Goal: Information Seeking & Learning: Learn about a topic

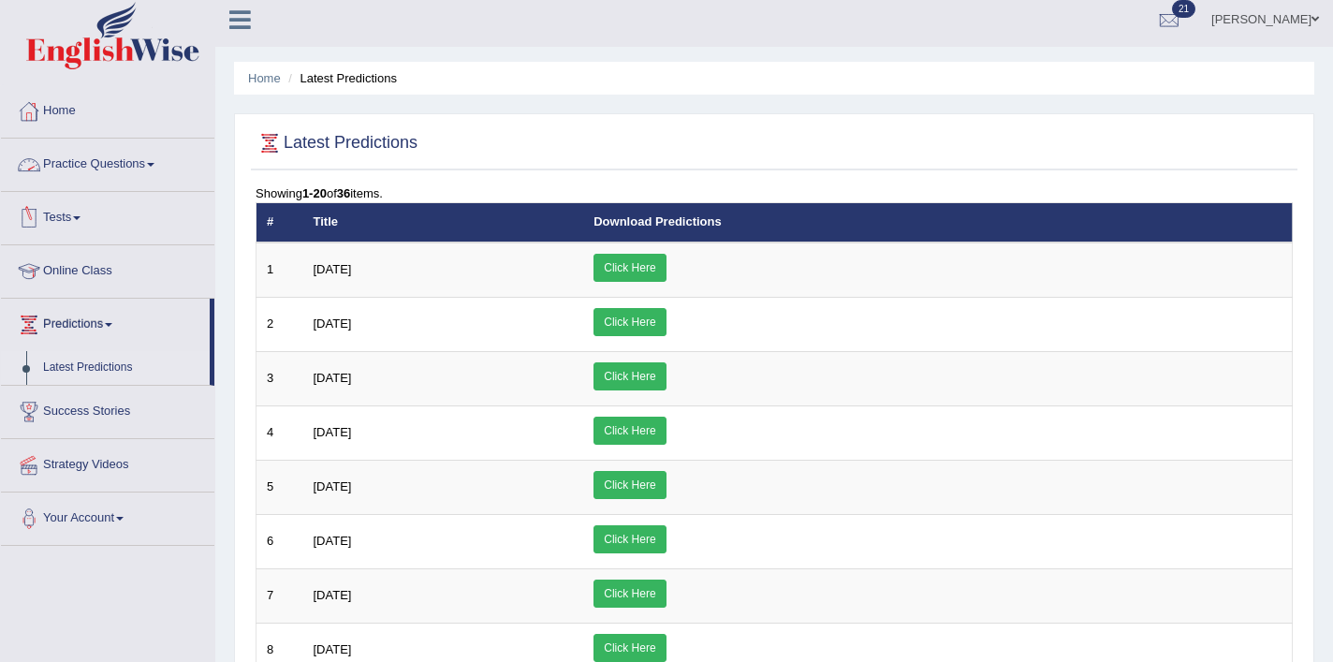
click at [85, 119] on link "Home" at bounding box center [107, 108] width 213 height 47
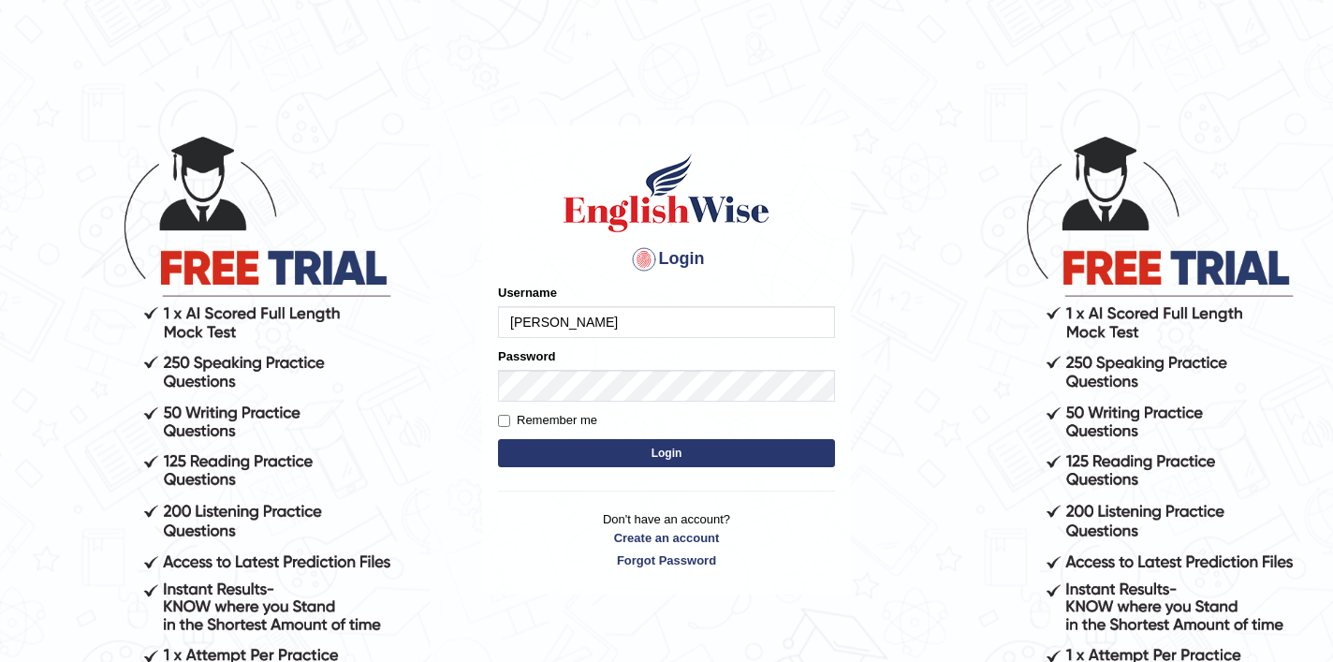
type input "shubham04"
click at [646, 453] on button "Login" at bounding box center [666, 453] width 337 height 28
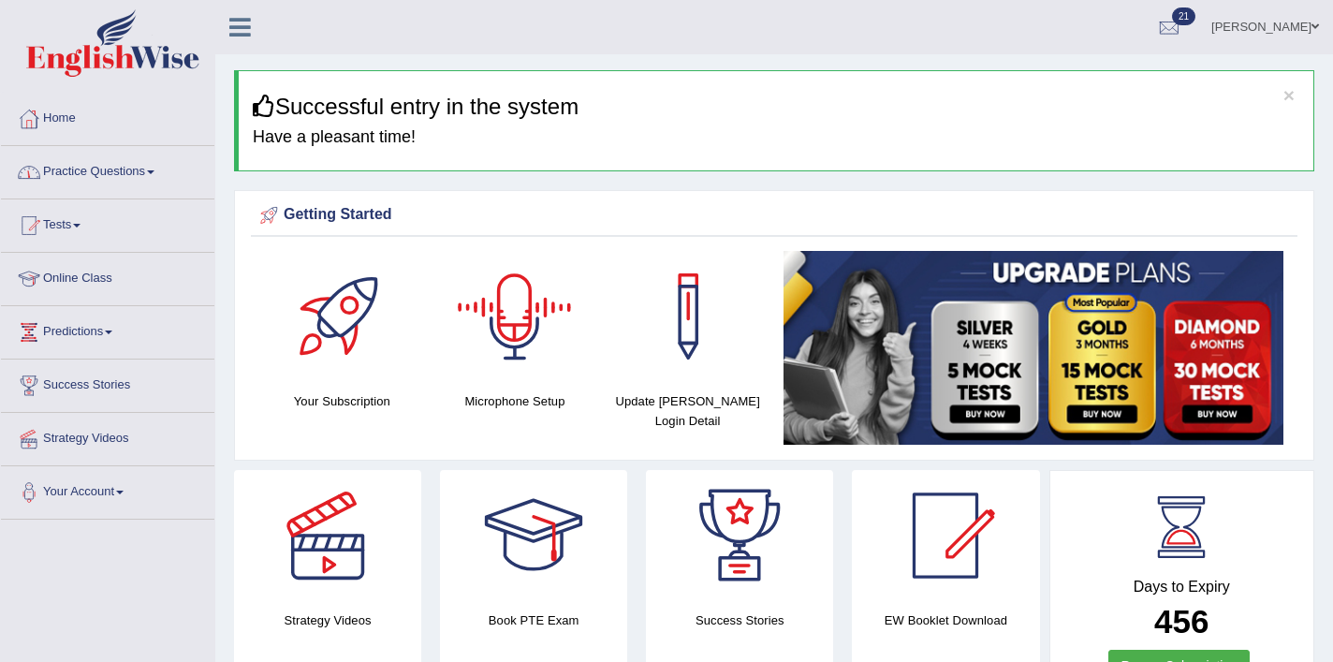
click at [137, 167] on link "Practice Questions" at bounding box center [107, 169] width 213 height 47
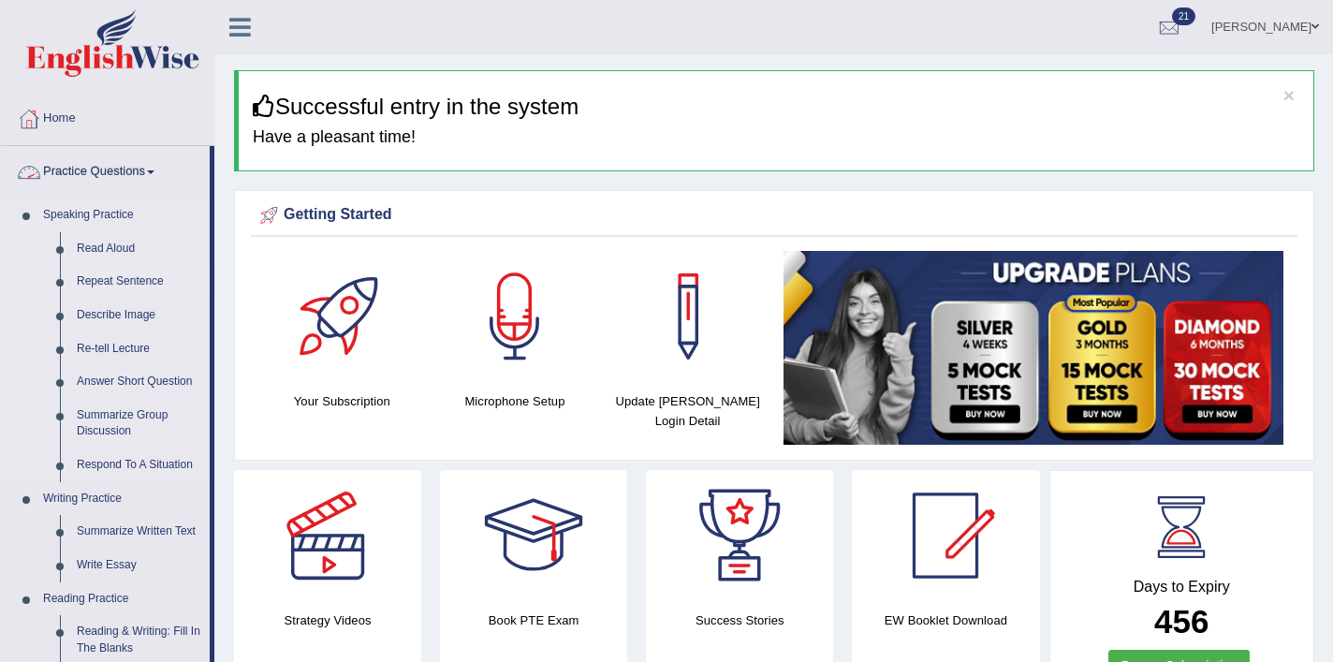
click at [115, 281] on link "Repeat Sentence" at bounding box center [138, 282] width 141 height 34
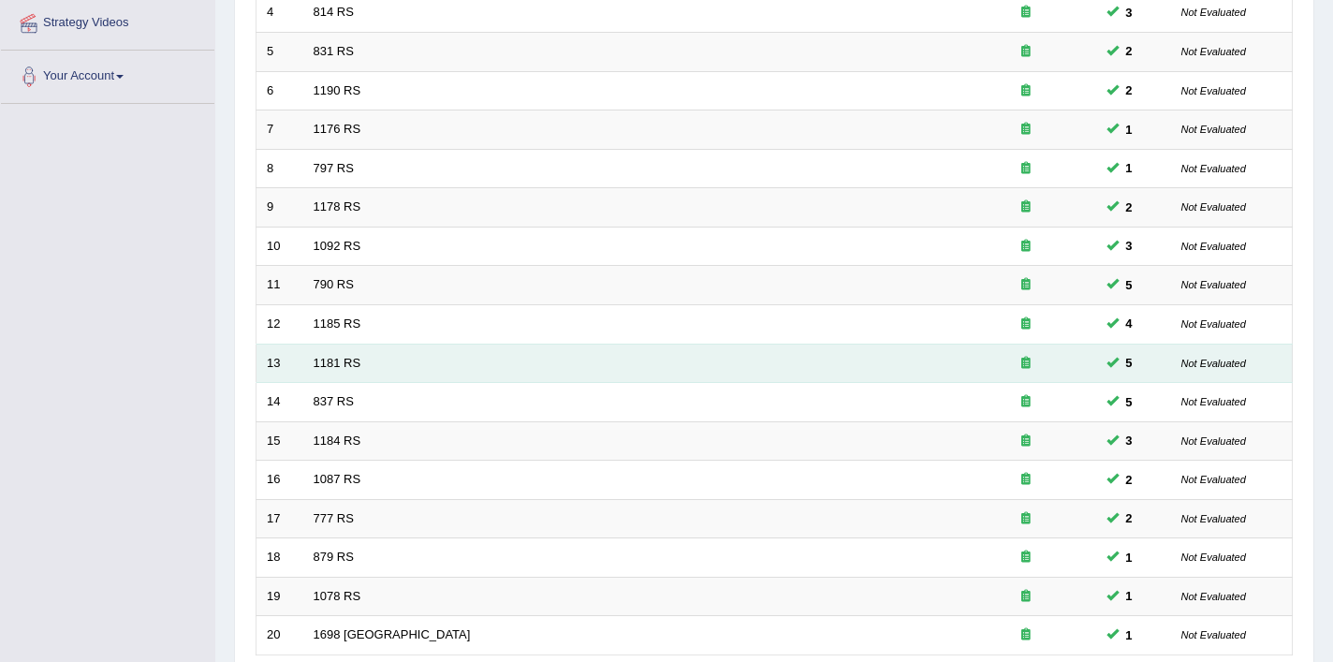
click at [326, 348] on td "1181 RS" at bounding box center [629, 363] width 652 height 39
click at [337, 358] on link "1181 RS" at bounding box center [338, 363] width 48 height 14
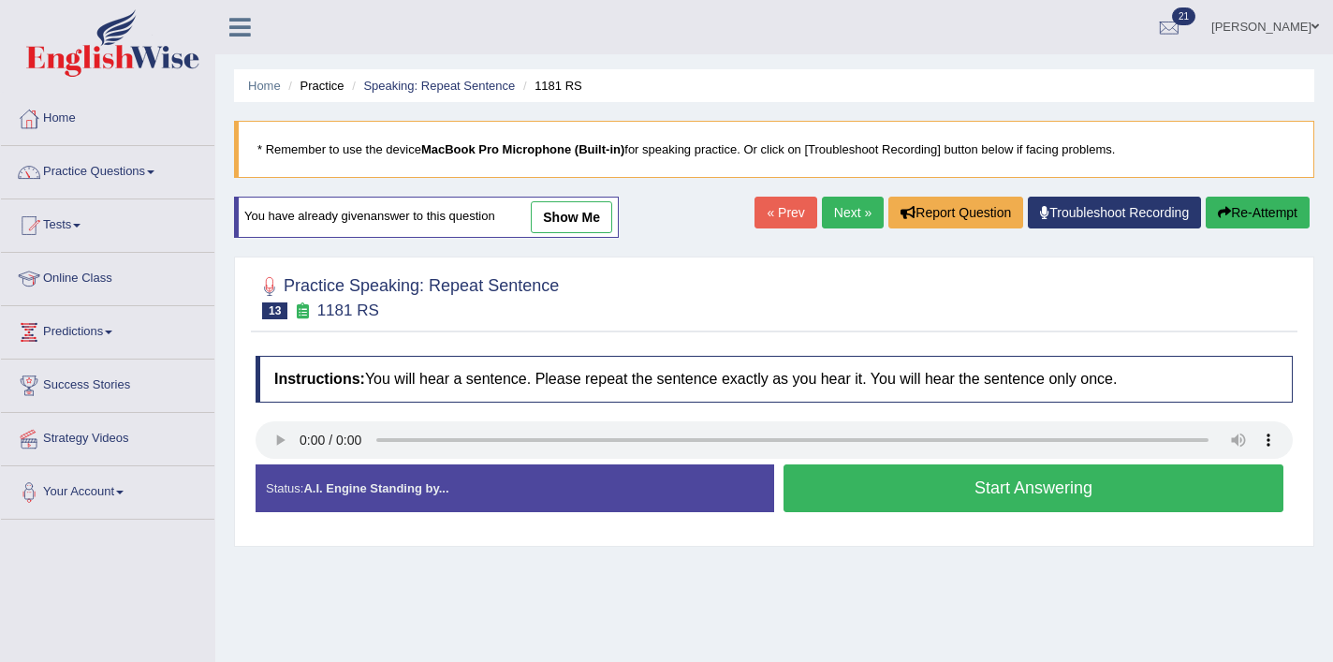
click at [866, 480] on button "Start Answering" at bounding box center [1033, 488] width 500 height 48
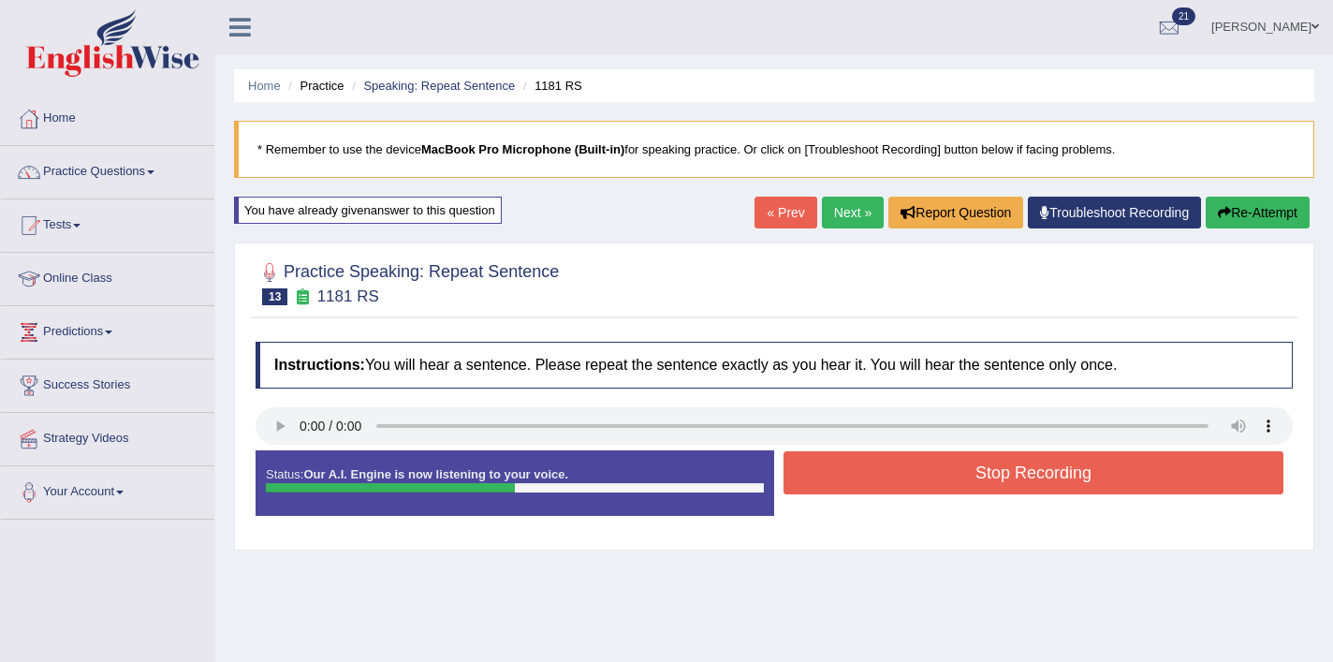
click at [914, 484] on button "Stop Recording" at bounding box center [1033, 472] width 500 height 43
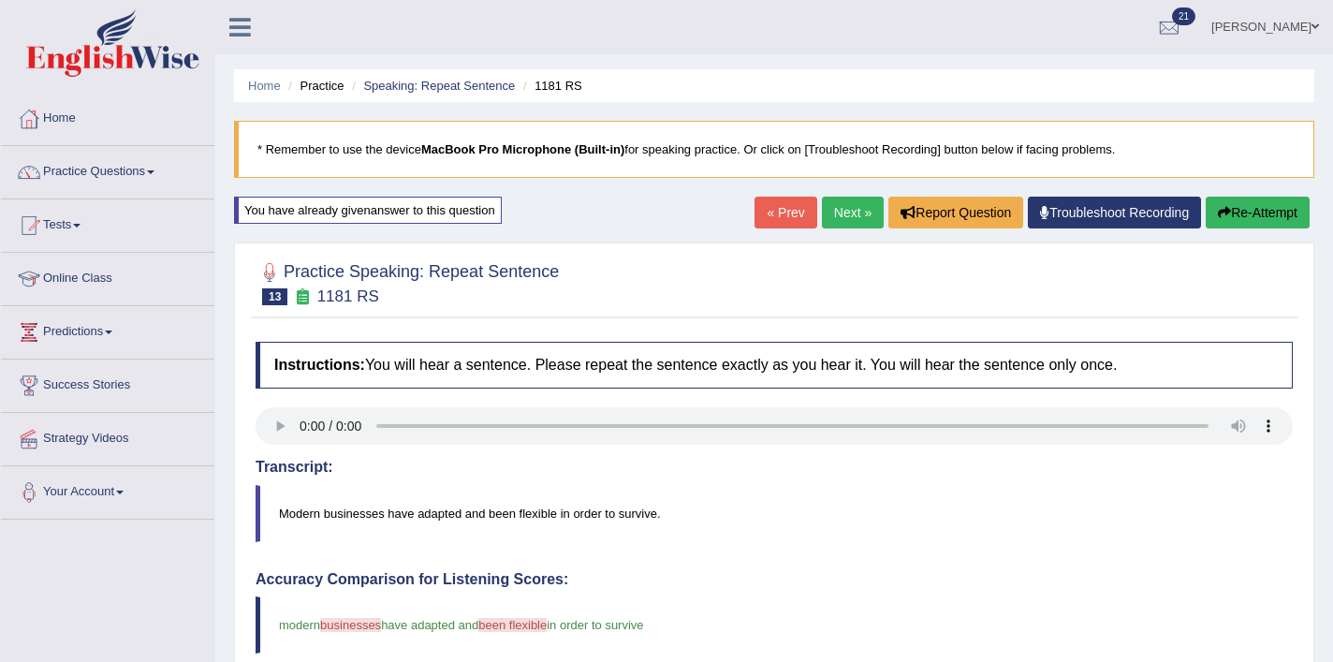
click at [830, 216] on link "Next »" at bounding box center [853, 213] width 62 height 32
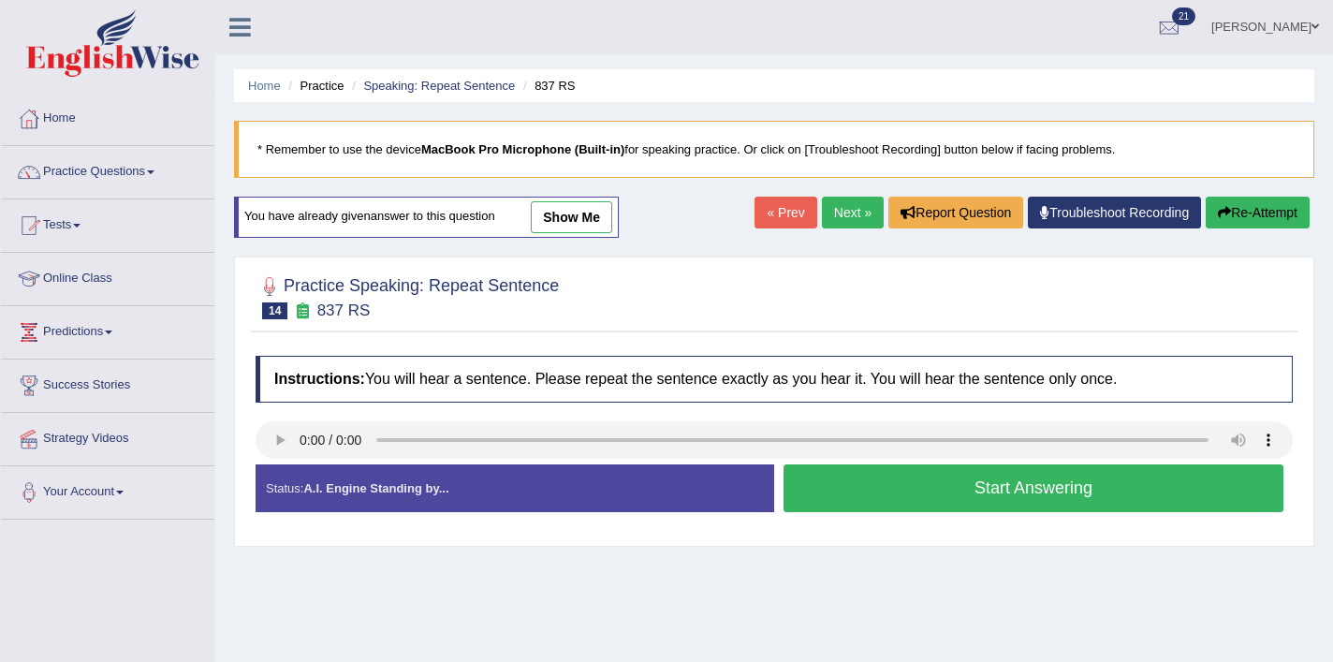
click at [1054, 502] on button "Start Answering" at bounding box center [1033, 488] width 500 height 48
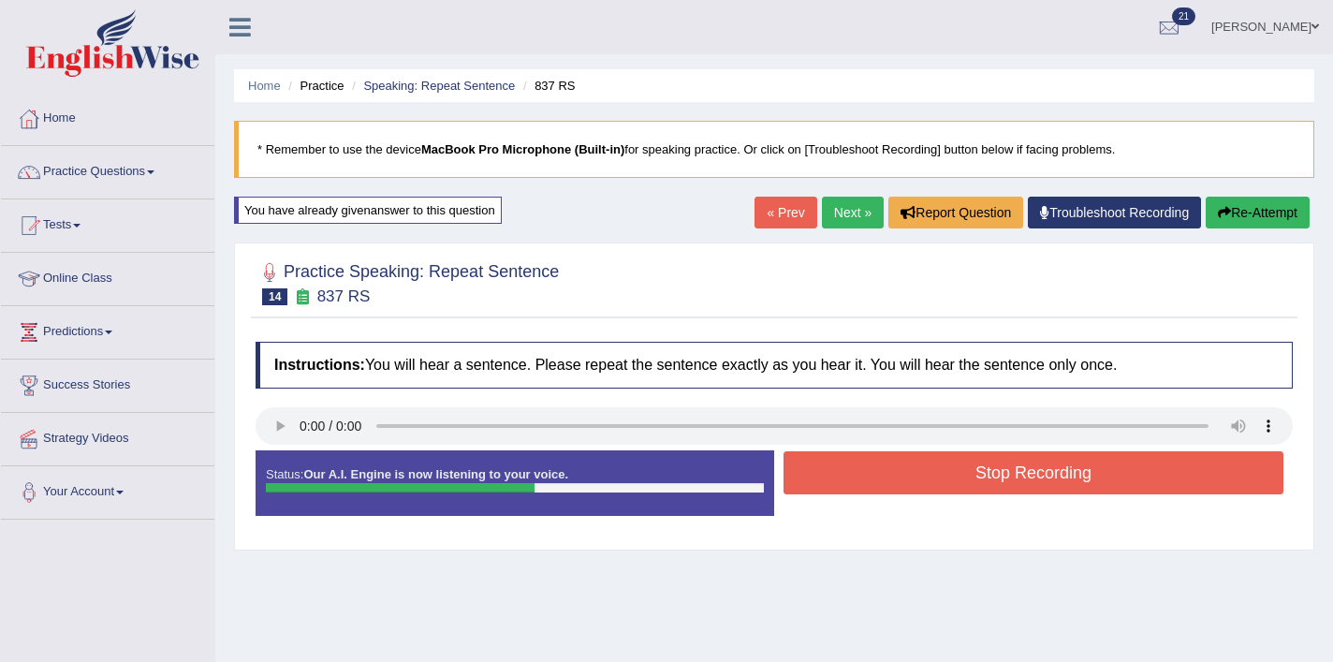
click at [1051, 474] on button "Stop Recording" at bounding box center [1033, 472] width 500 height 43
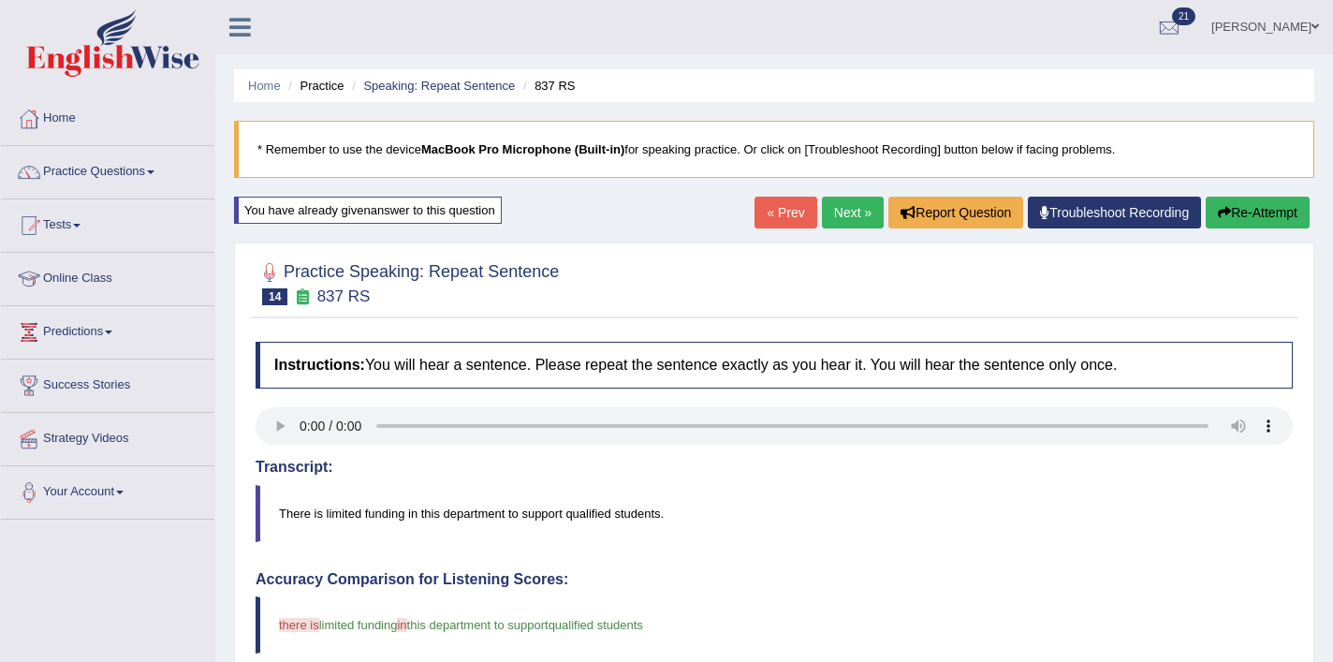
click at [822, 219] on link "Next »" at bounding box center [853, 213] width 62 height 32
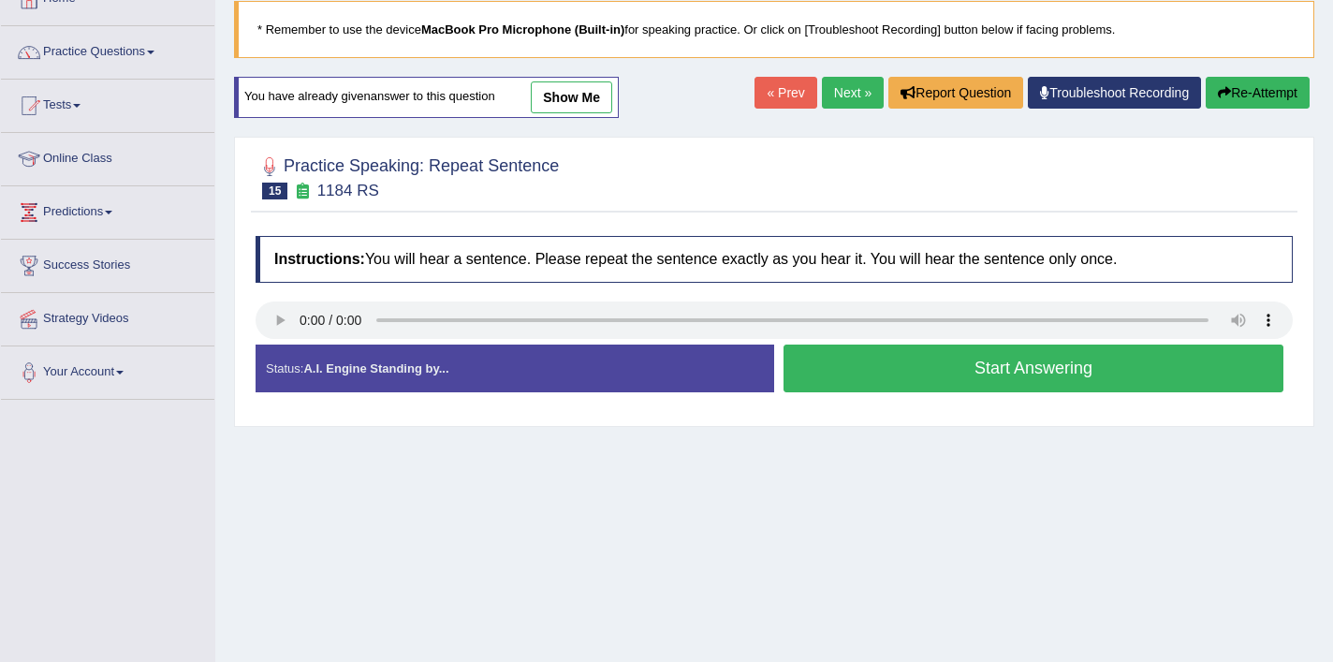
scroll to position [142, 0]
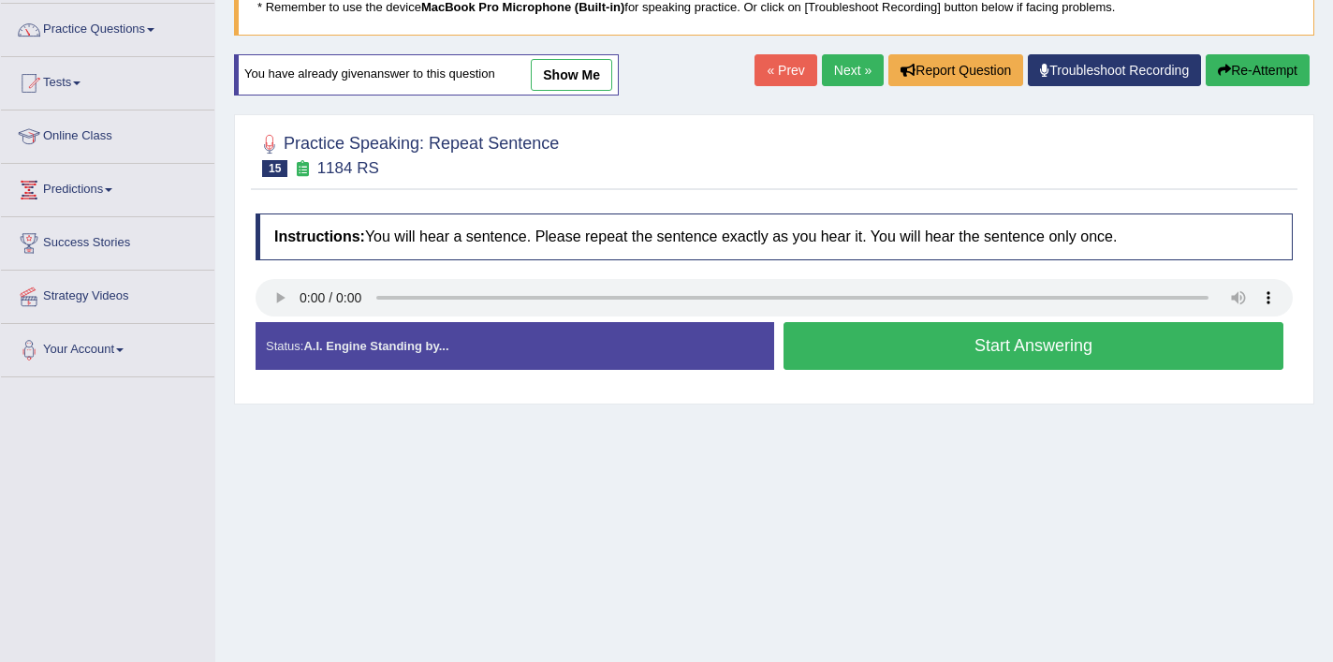
click at [901, 356] on button "Start Answering" at bounding box center [1033, 346] width 500 height 48
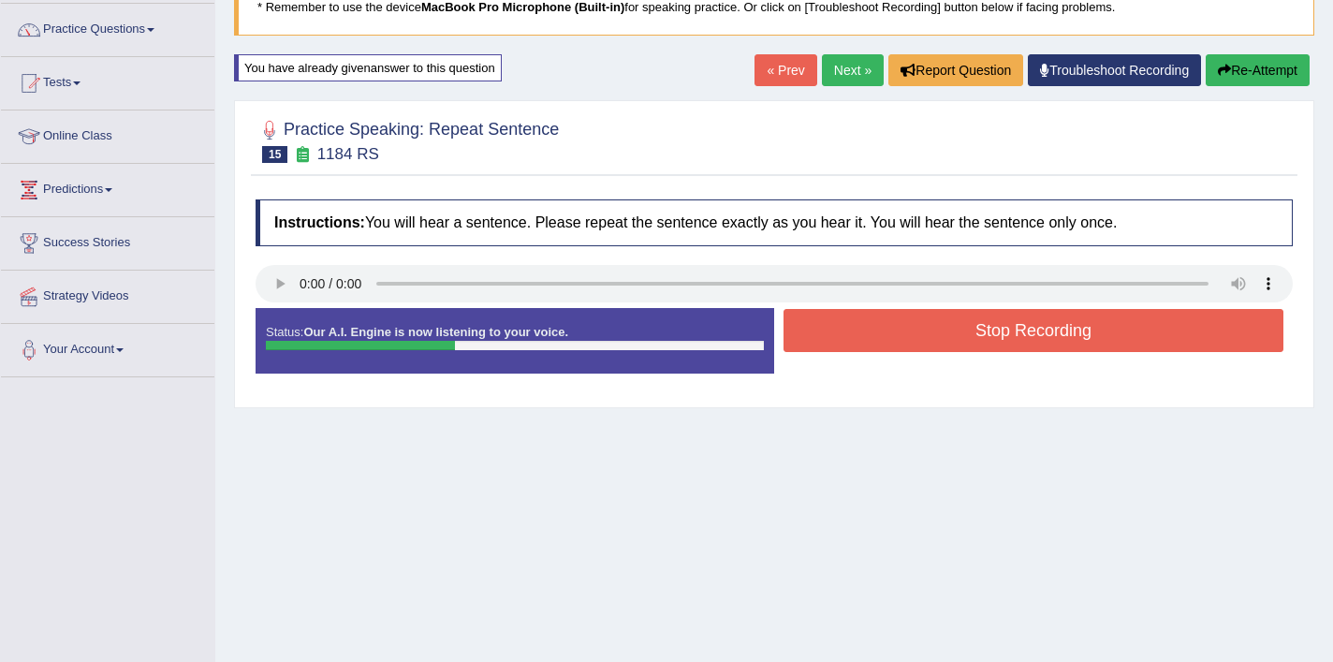
click at [976, 348] on button "Stop Recording" at bounding box center [1033, 330] width 500 height 43
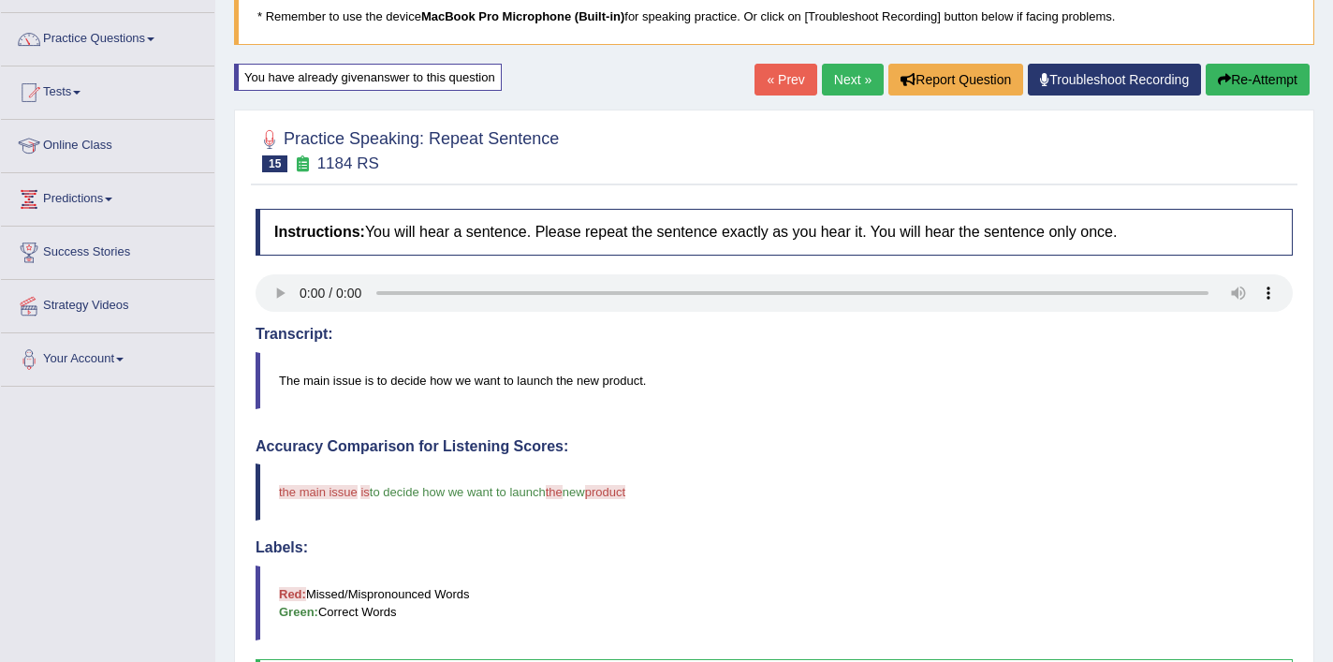
scroll to position [101, 0]
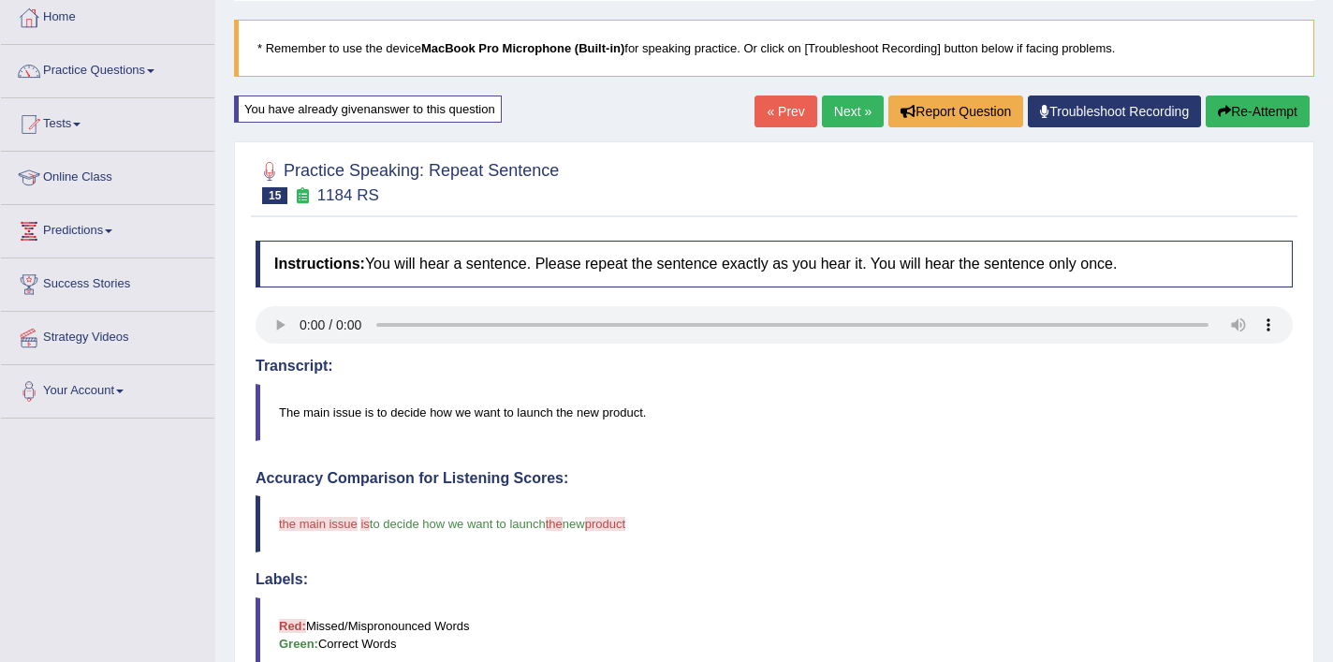
click at [1254, 119] on button "Re-Attempt" at bounding box center [1258, 111] width 104 height 32
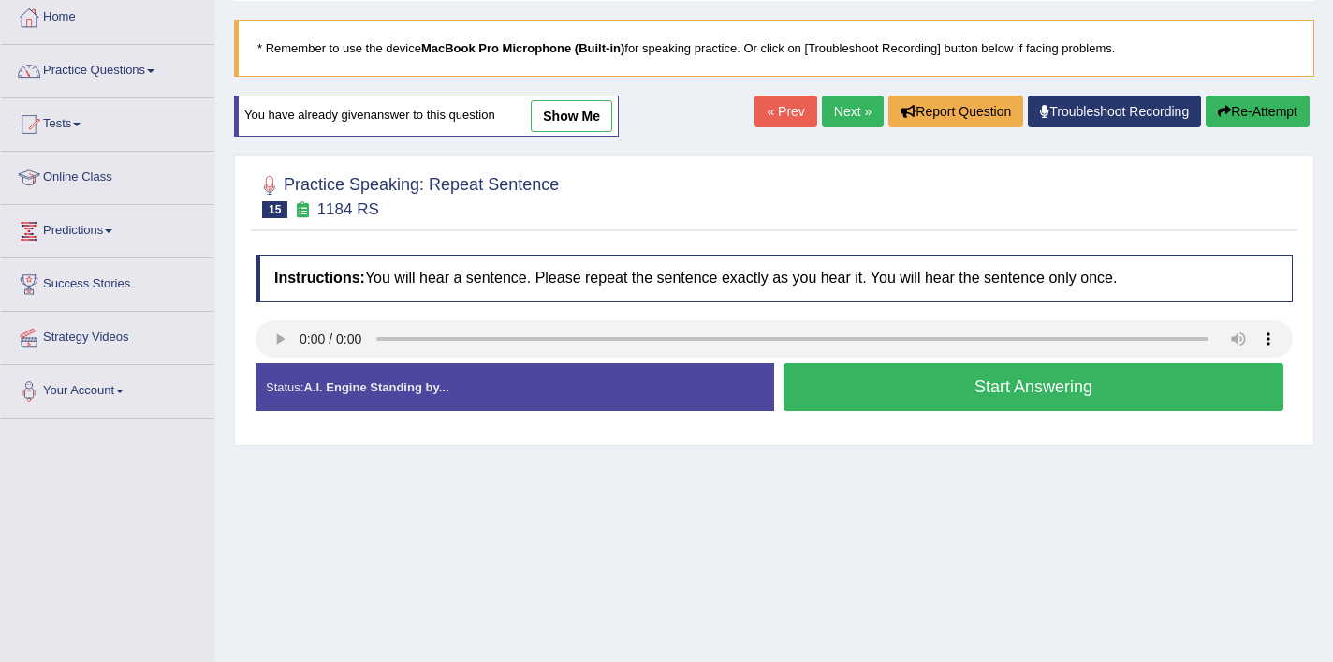
click at [880, 402] on button "Start Answering" at bounding box center [1033, 387] width 500 height 48
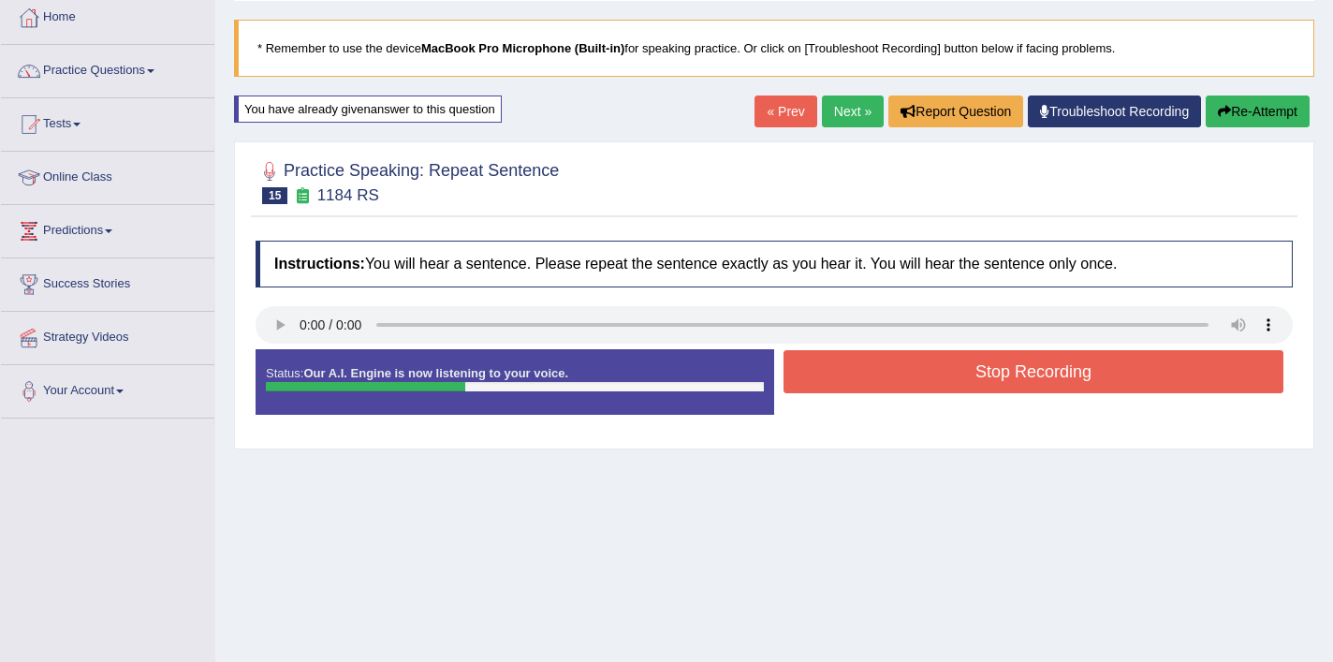
click at [916, 374] on button "Stop Recording" at bounding box center [1033, 371] width 500 height 43
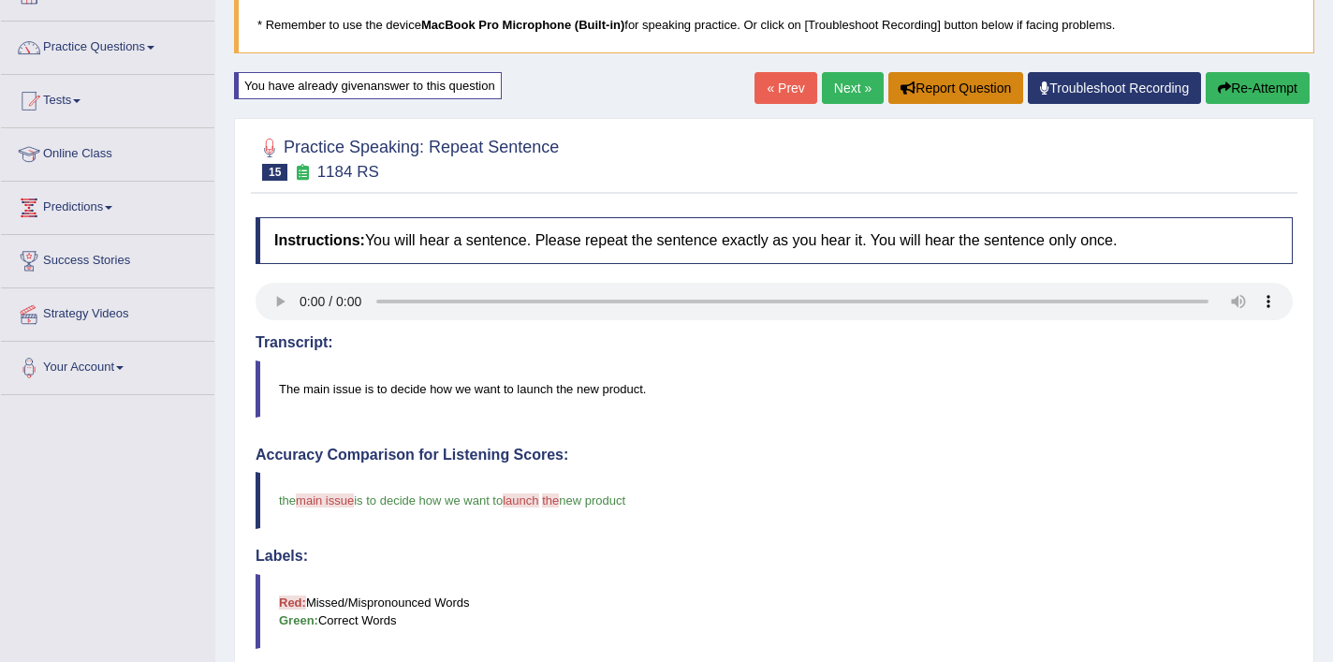
scroll to position [91, 0]
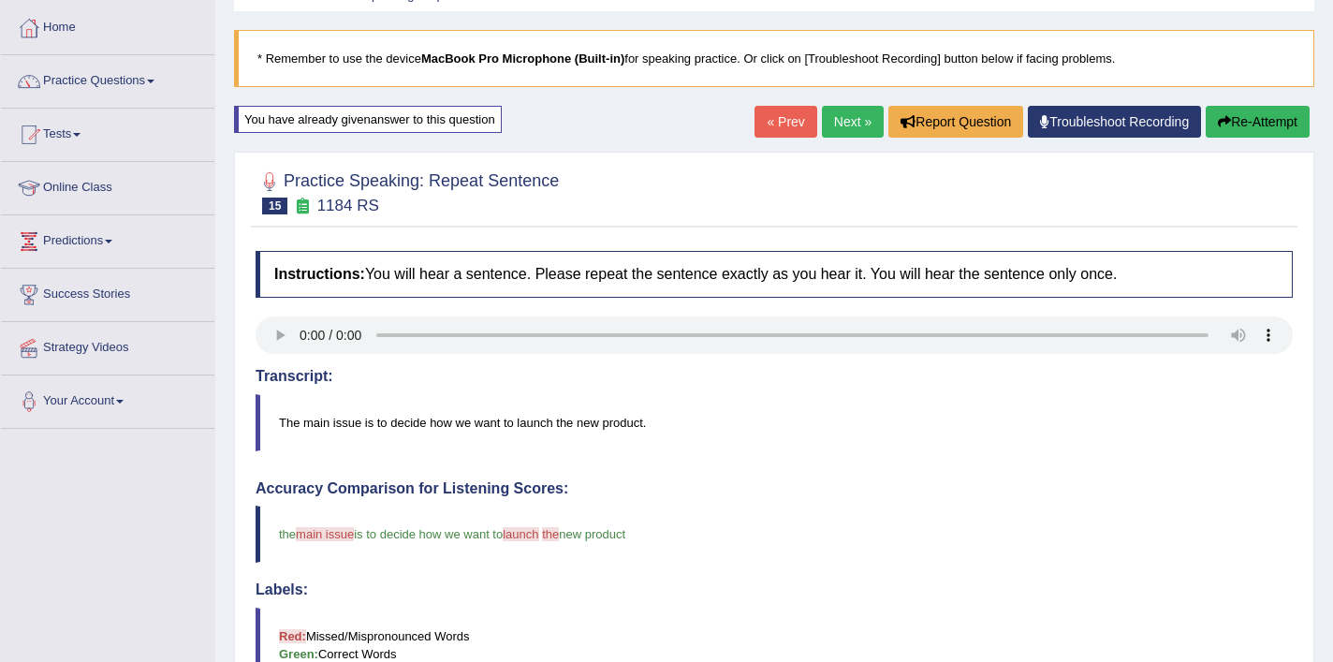
click at [842, 121] on link "Next »" at bounding box center [853, 122] width 62 height 32
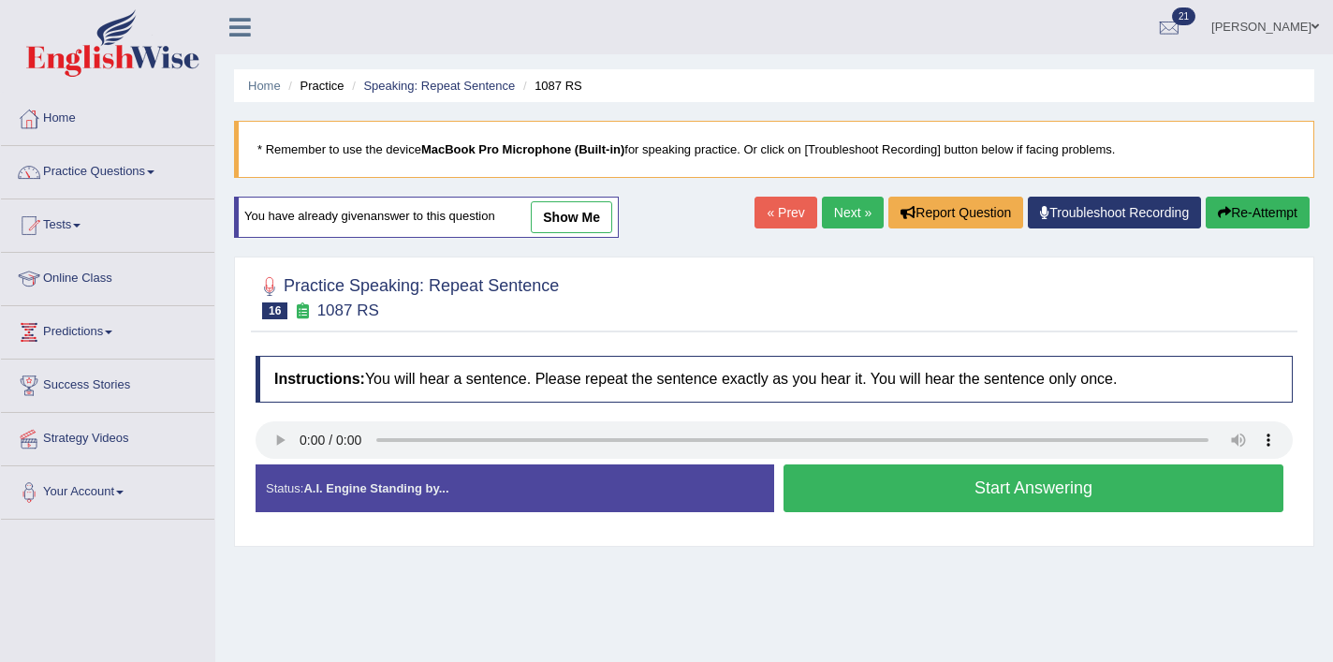
click at [946, 501] on button "Start Answering" at bounding box center [1033, 488] width 500 height 48
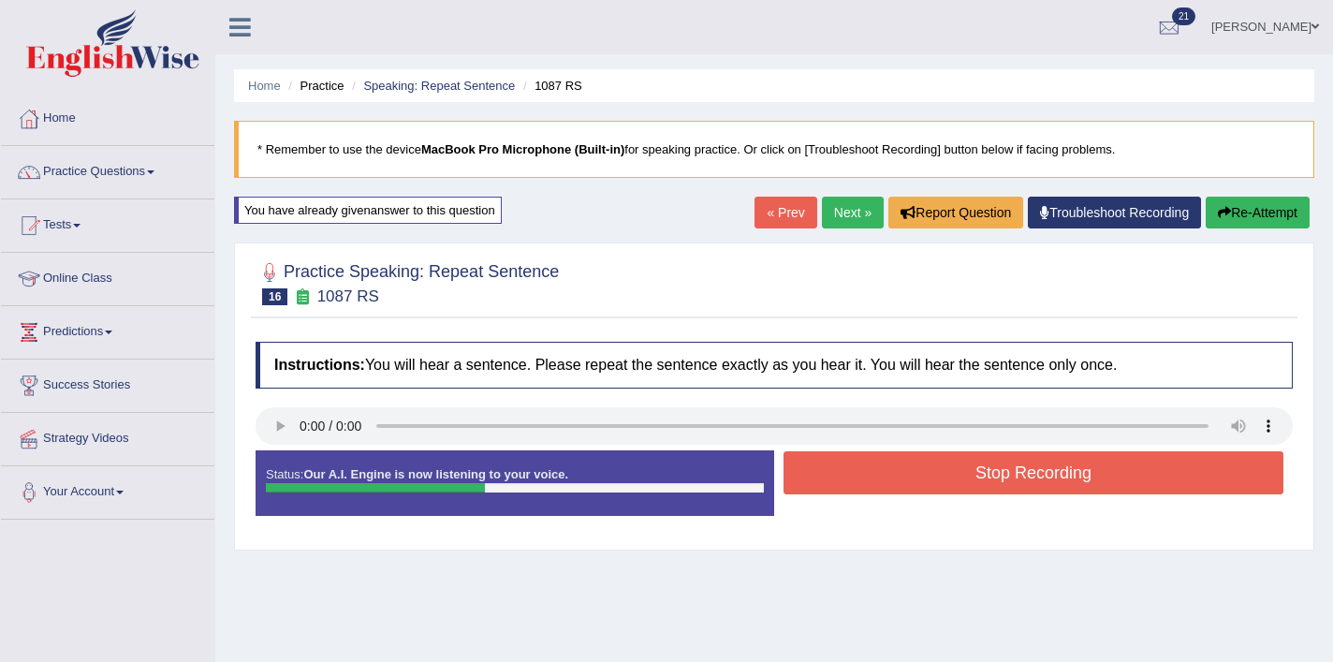
click at [964, 471] on button "Stop Recording" at bounding box center [1033, 472] width 500 height 43
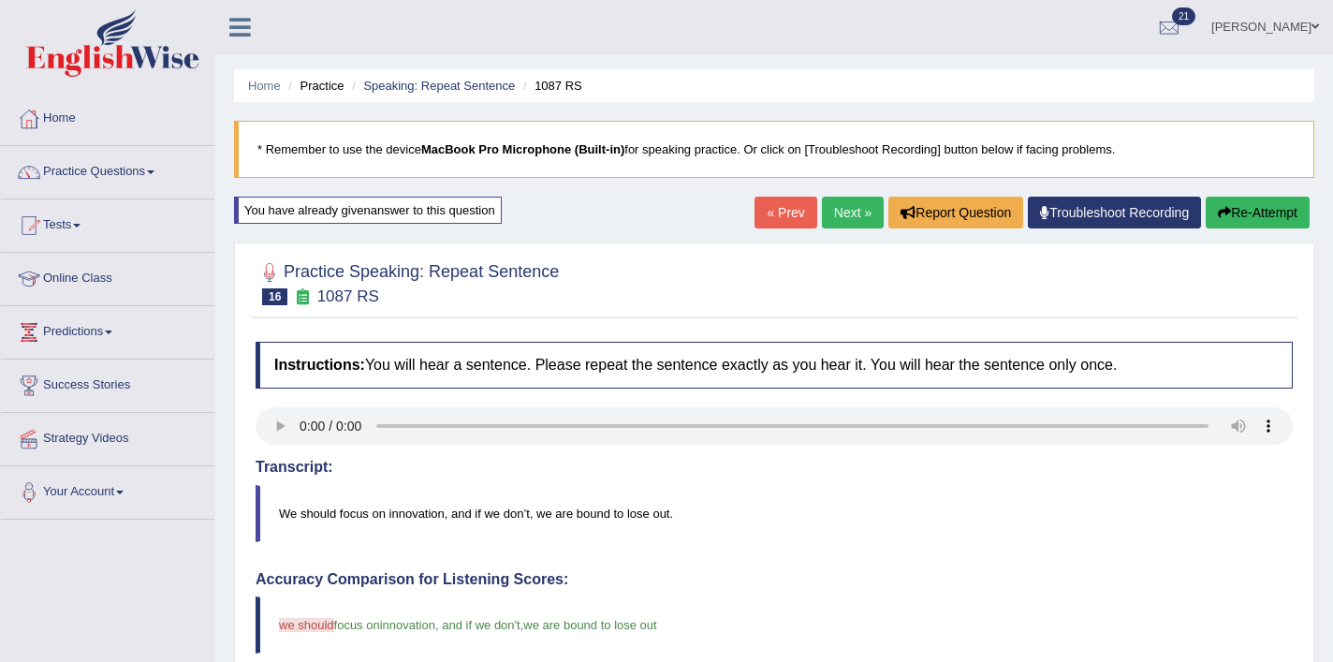
click at [847, 216] on link "Next »" at bounding box center [853, 213] width 62 height 32
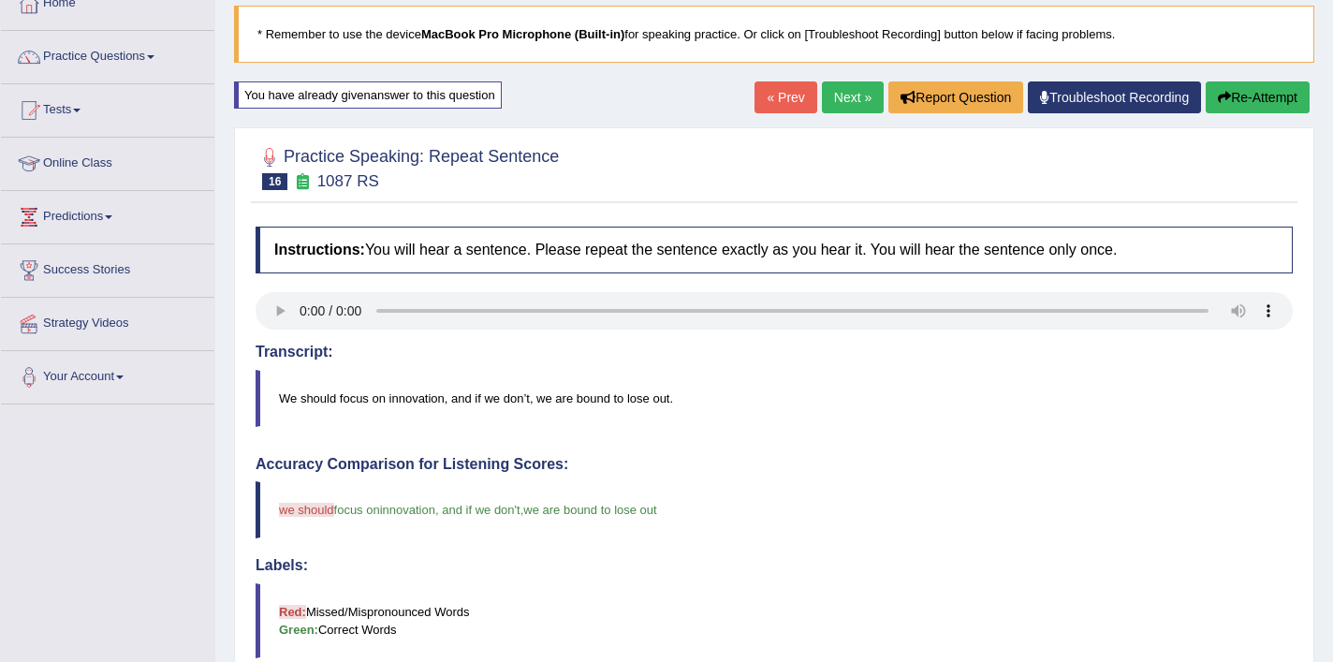
scroll to position [120, 0]
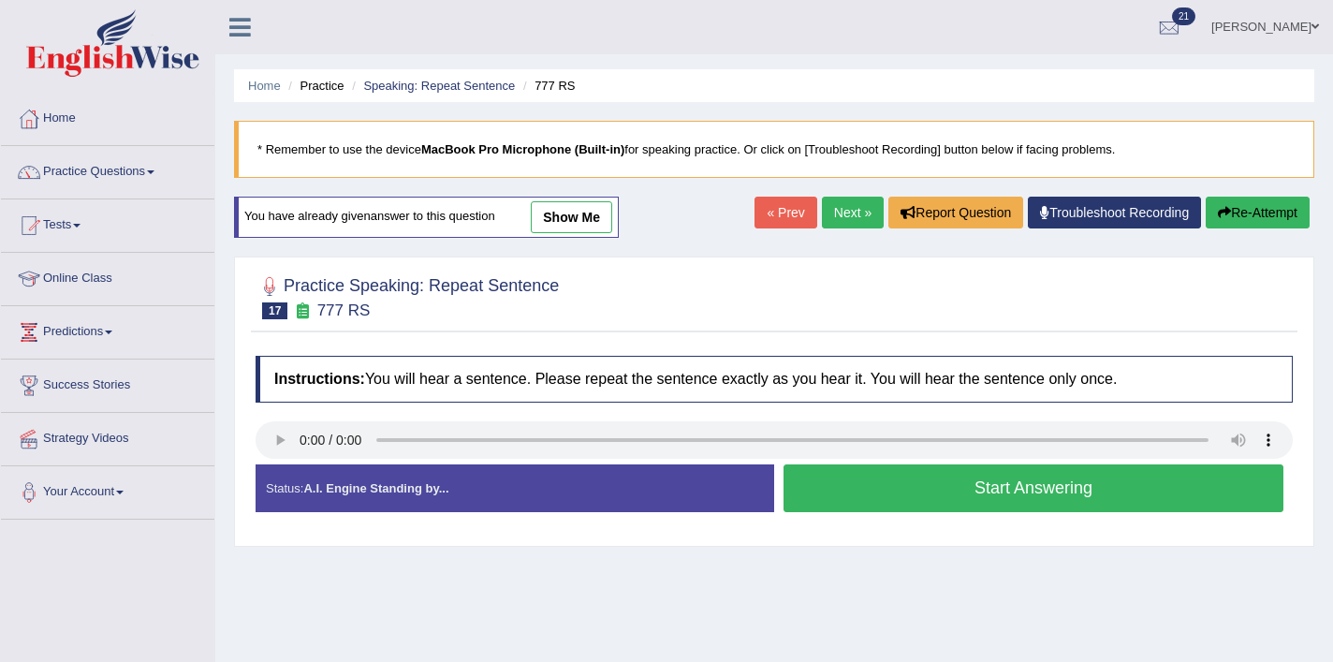
click at [878, 494] on button "Start Answering" at bounding box center [1033, 488] width 500 height 48
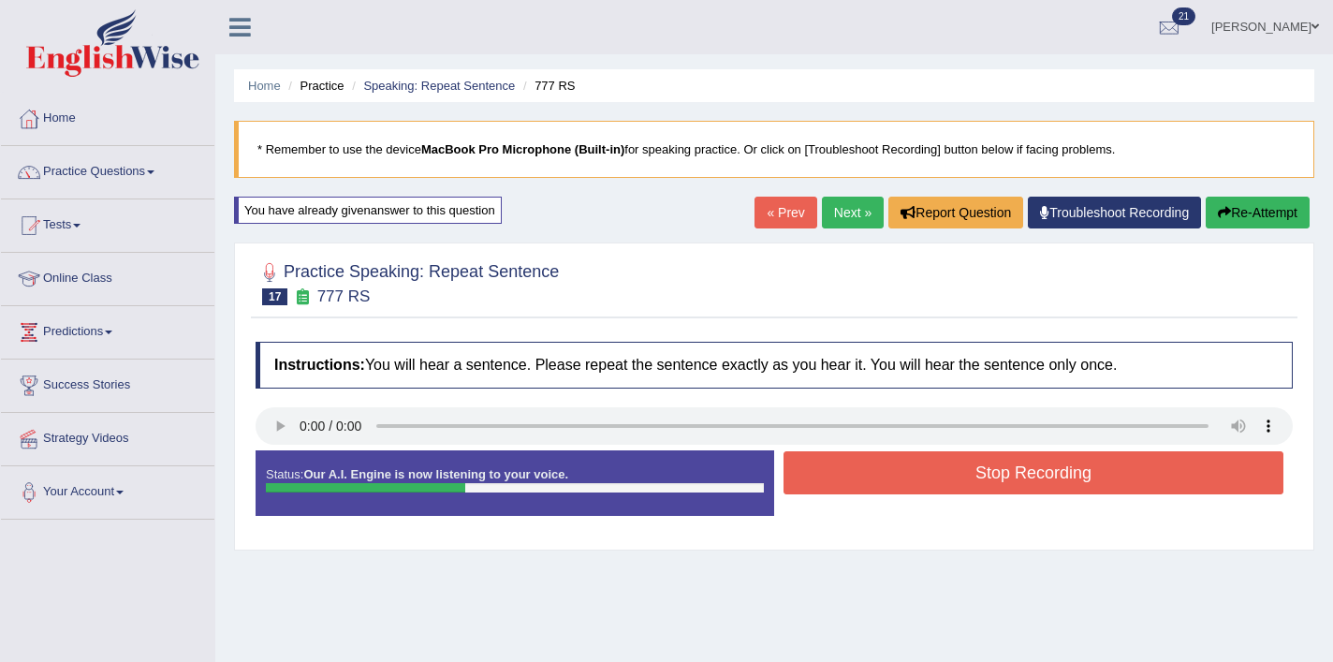
click at [987, 490] on button "Stop Recording" at bounding box center [1033, 472] width 500 height 43
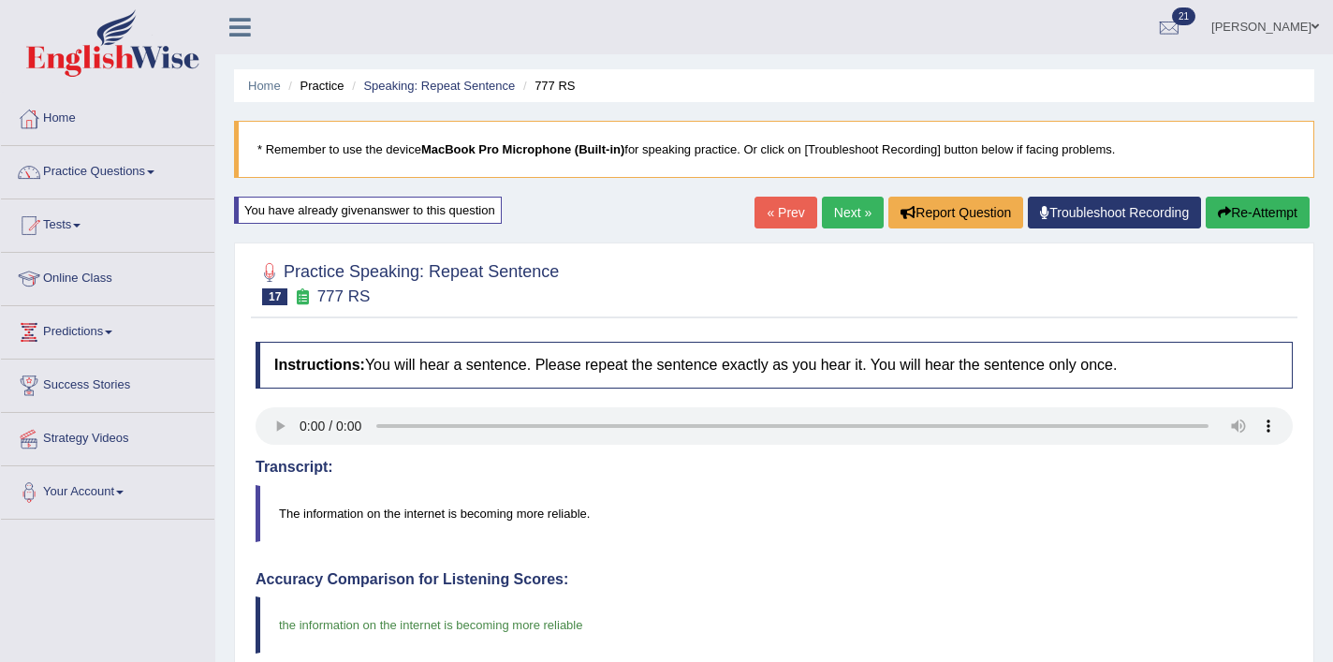
click at [841, 213] on link "Next »" at bounding box center [853, 213] width 62 height 32
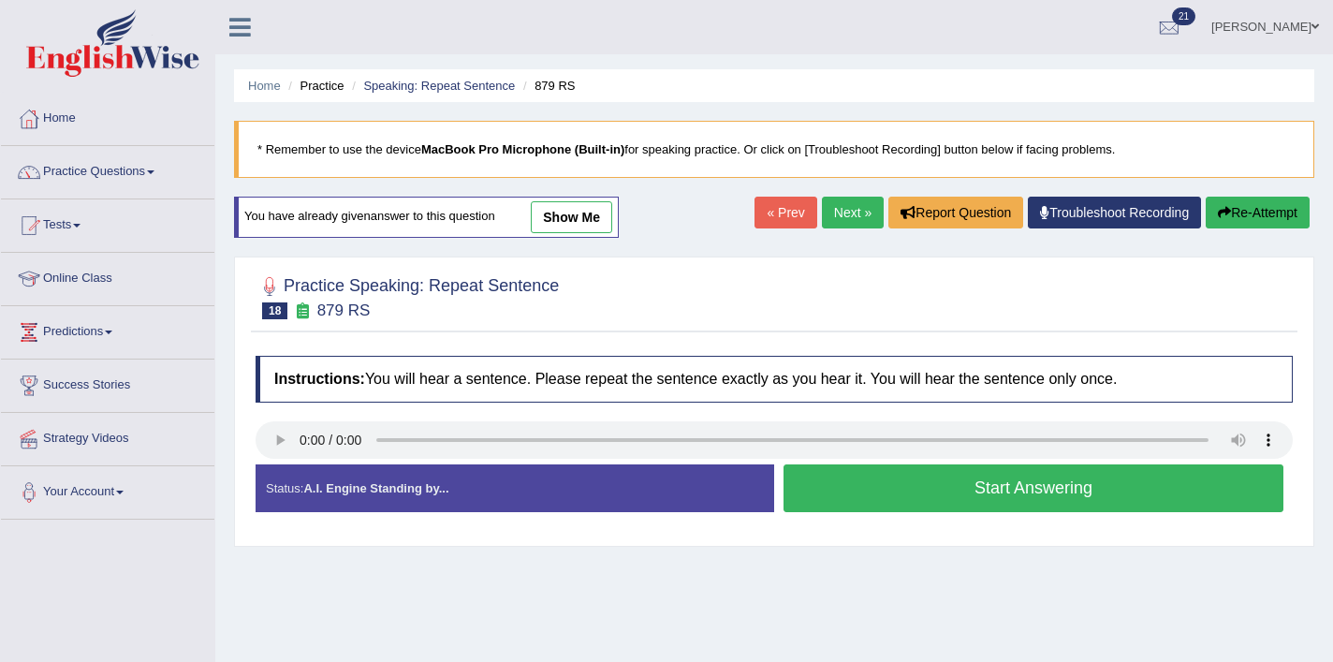
scroll to position [14, 0]
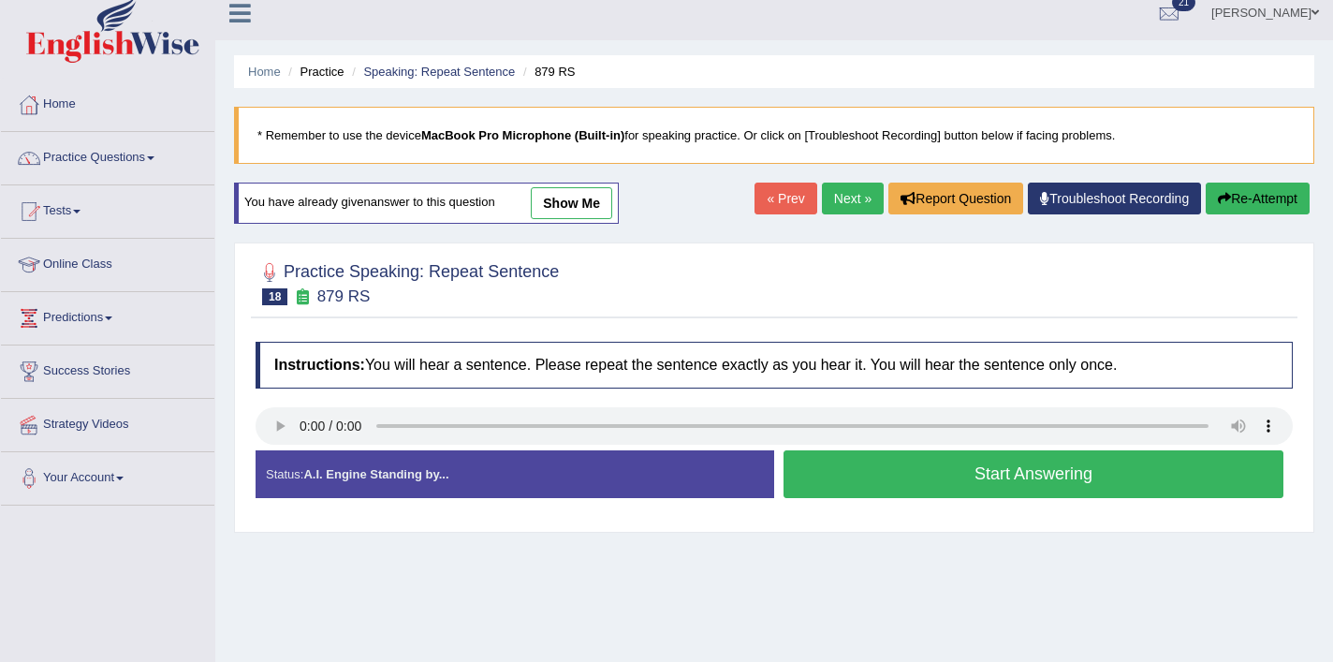
click at [951, 484] on button "Start Answering" at bounding box center [1033, 474] width 500 height 48
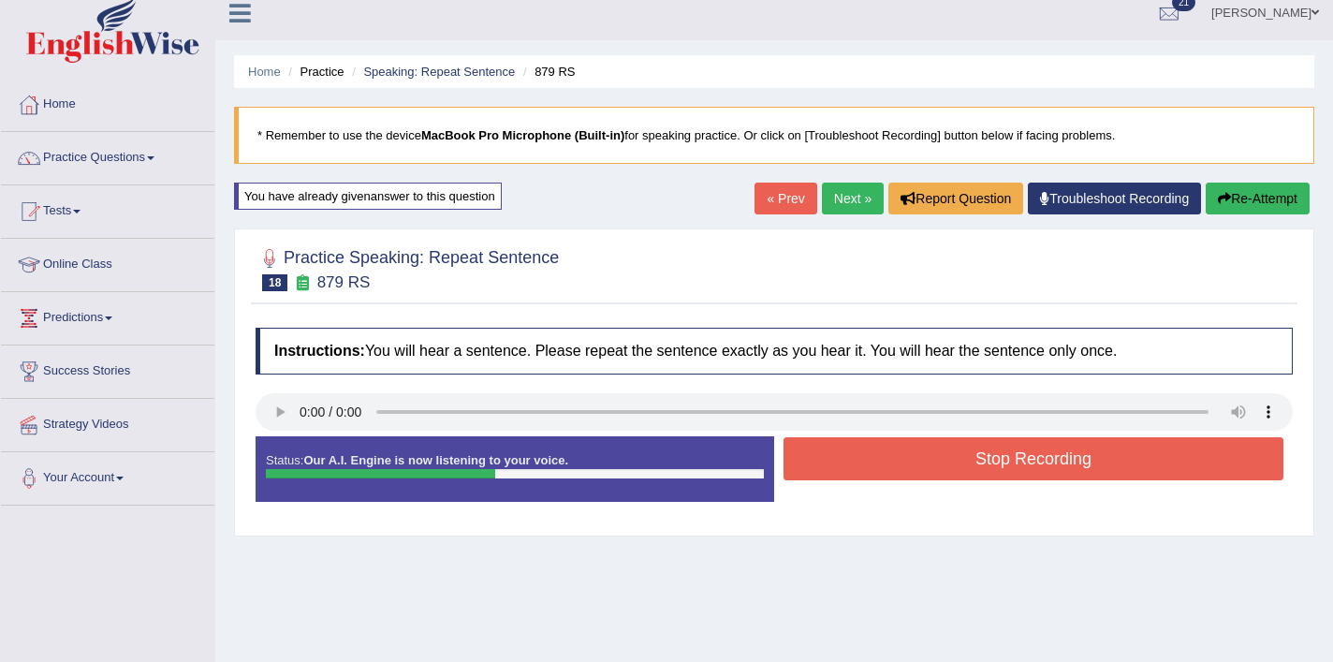
click at [1053, 474] on button "Stop Recording" at bounding box center [1033, 458] width 500 height 43
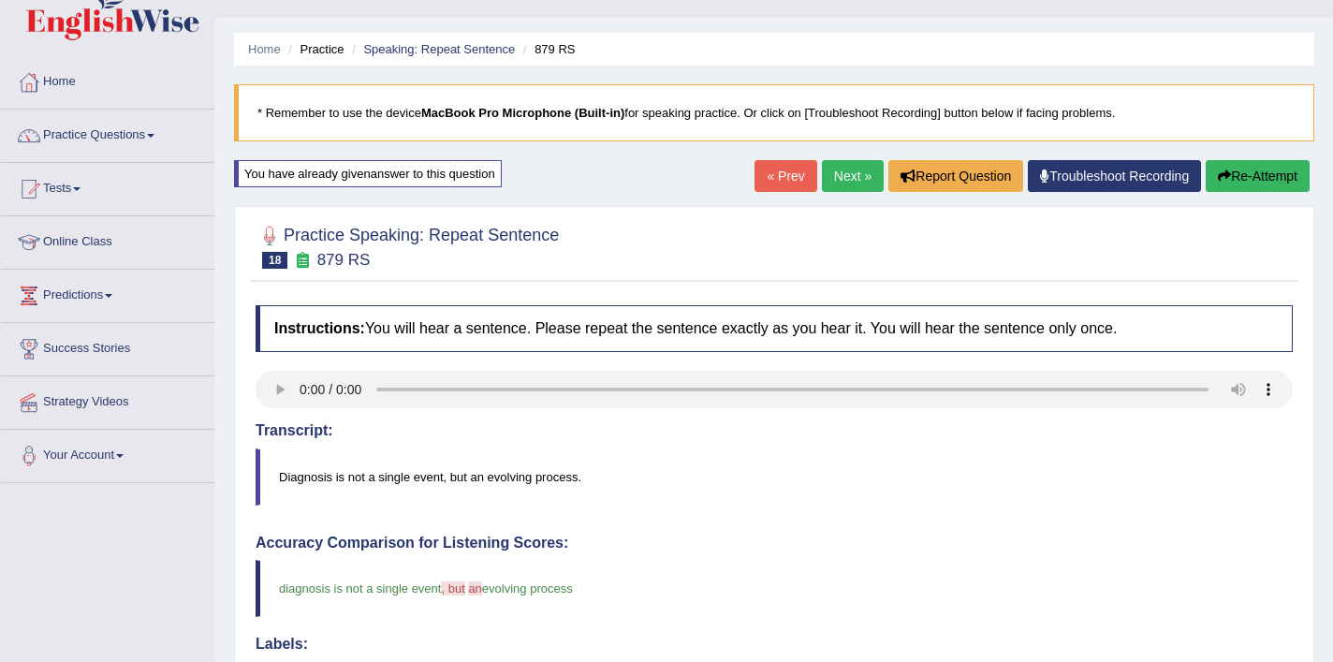
scroll to position [17, 0]
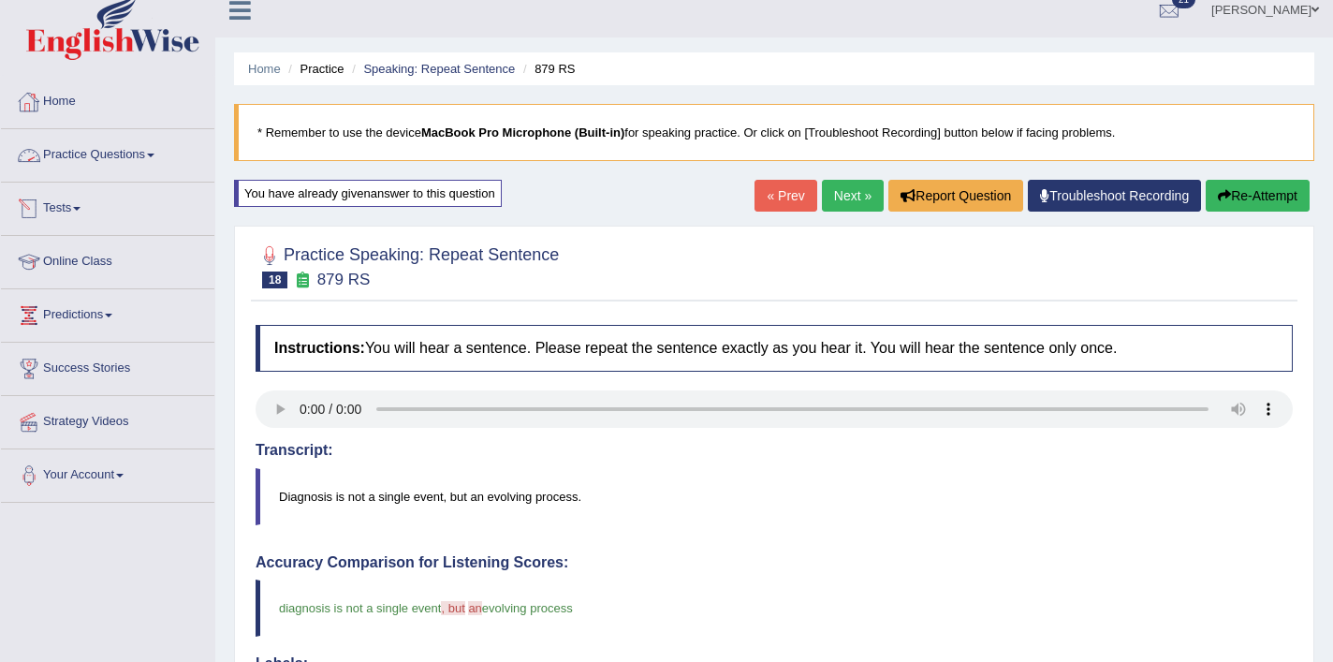
click at [131, 168] on link "Practice Questions" at bounding box center [107, 152] width 213 height 47
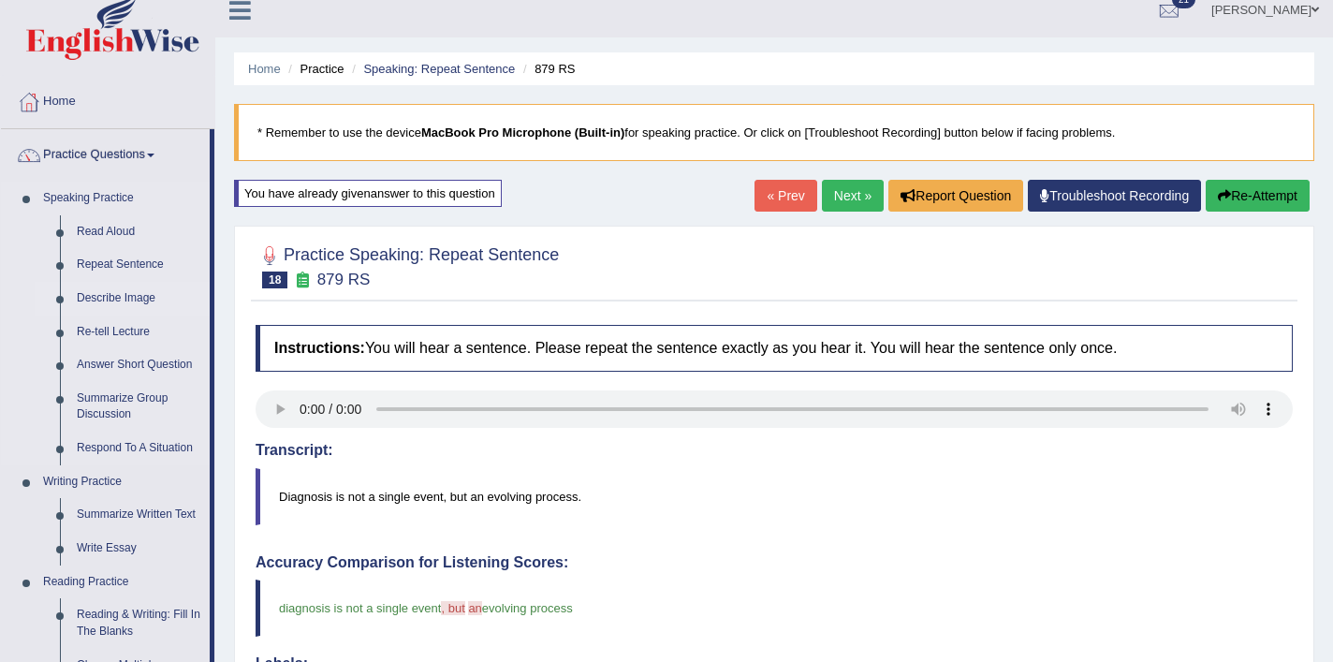
click at [112, 295] on link "Describe Image" at bounding box center [138, 299] width 141 height 34
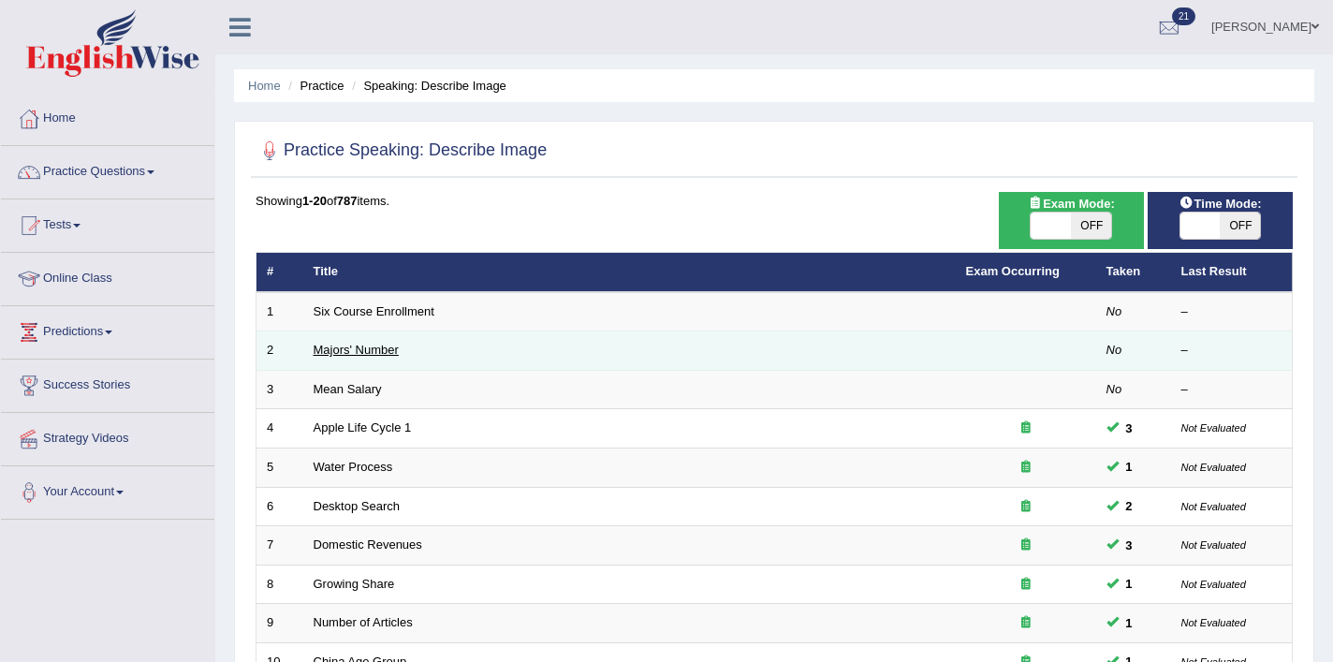
click at [325, 355] on link "Majors' Number" at bounding box center [356, 350] width 85 height 14
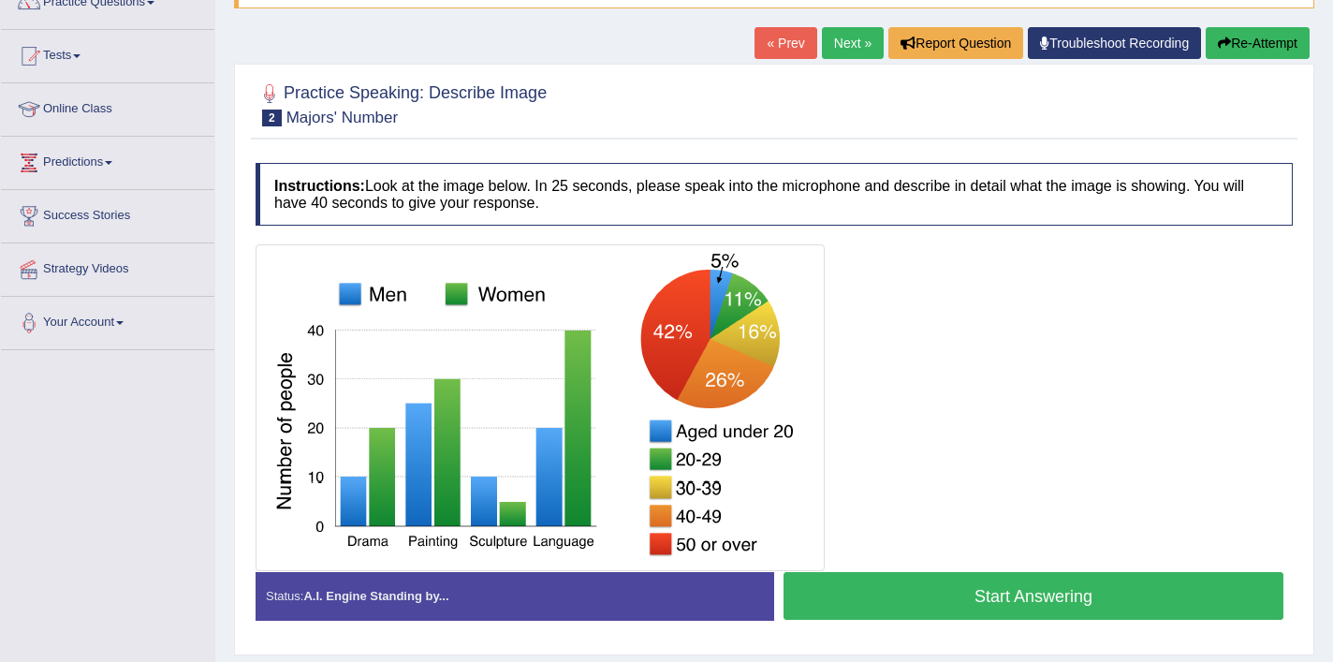
scroll to position [171, 0]
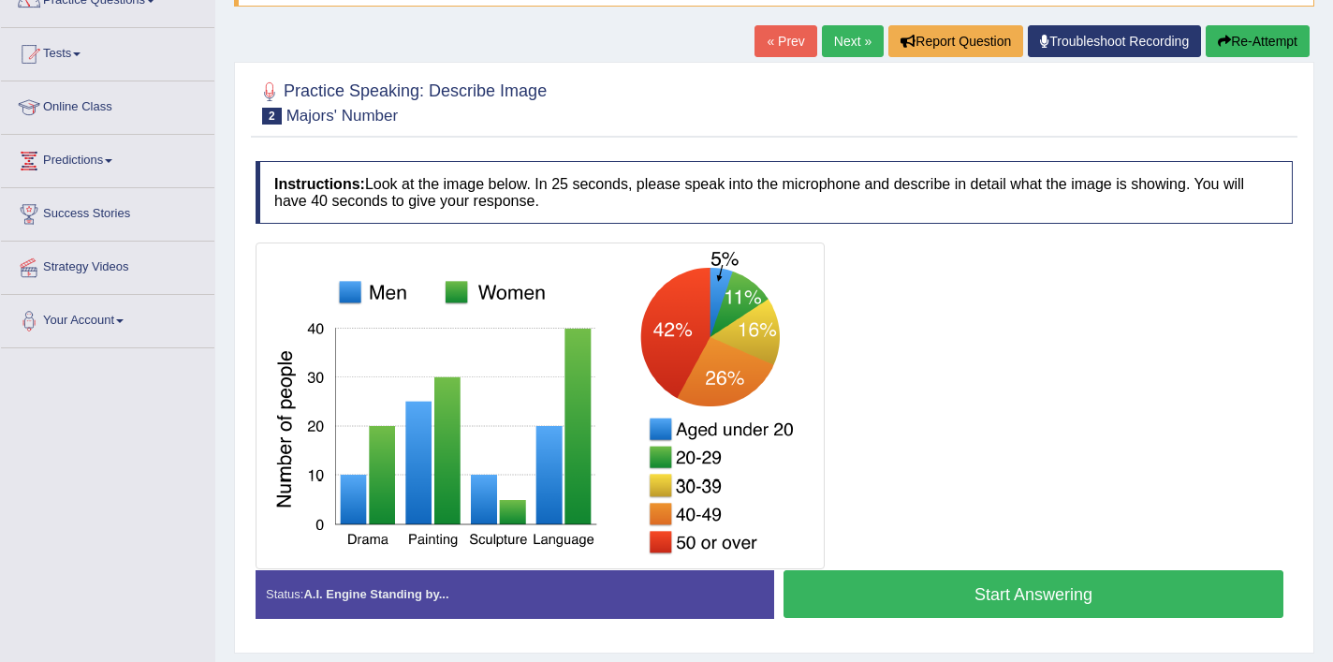
click at [1062, 593] on button "Start Answering" at bounding box center [1033, 594] width 500 height 48
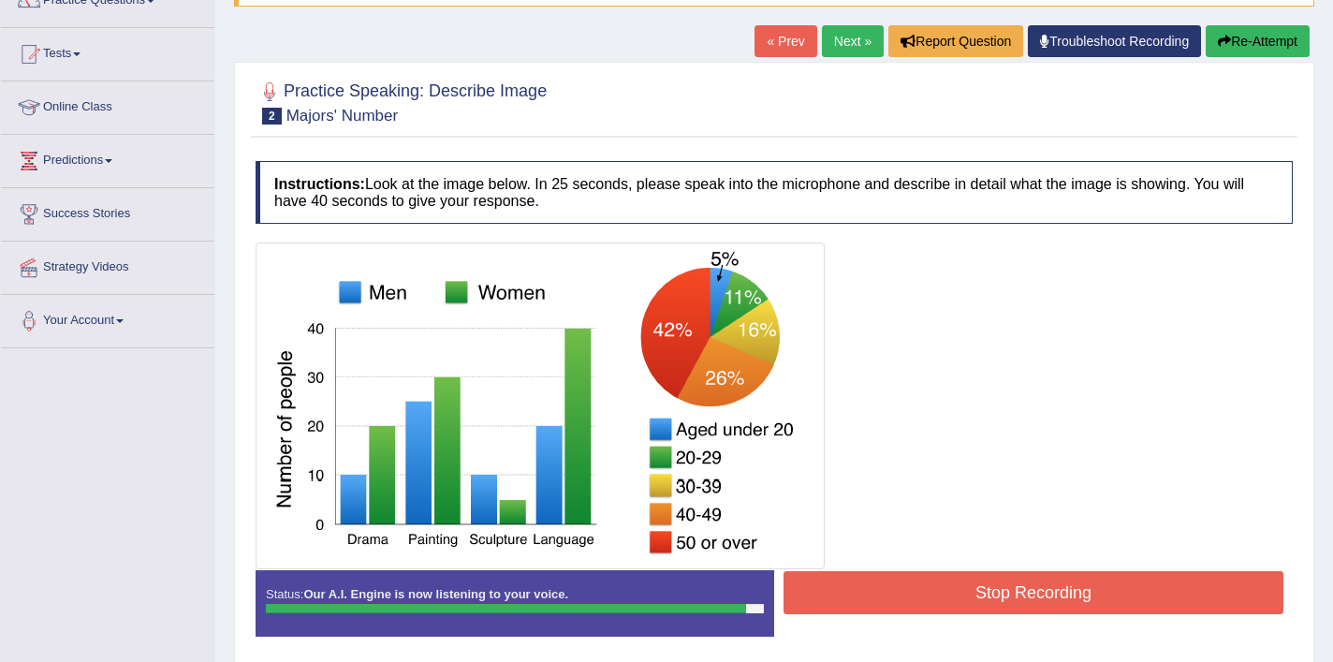
click at [922, 584] on button "Stop Recording" at bounding box center [1033, 592] width 500 height 43
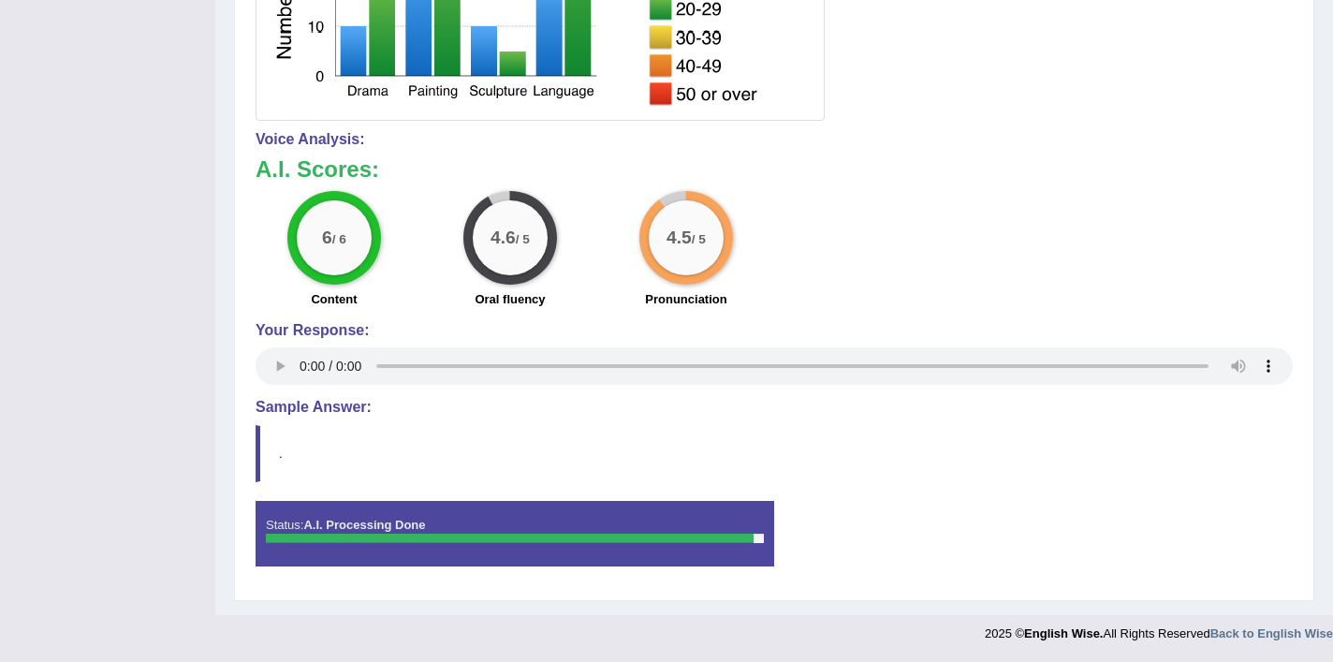
scroll to position [0, 0]
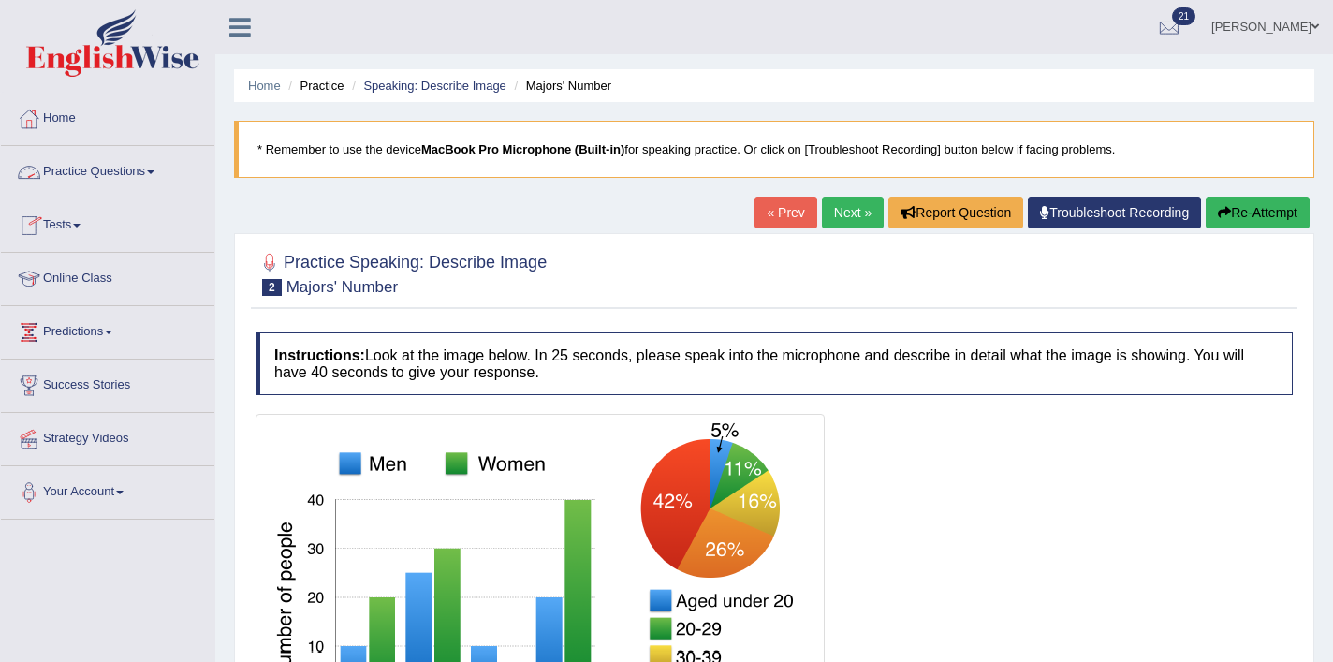
click at [95, 168] on link "Practice Questions" at bounding box center [107, 169] width 213 height 47
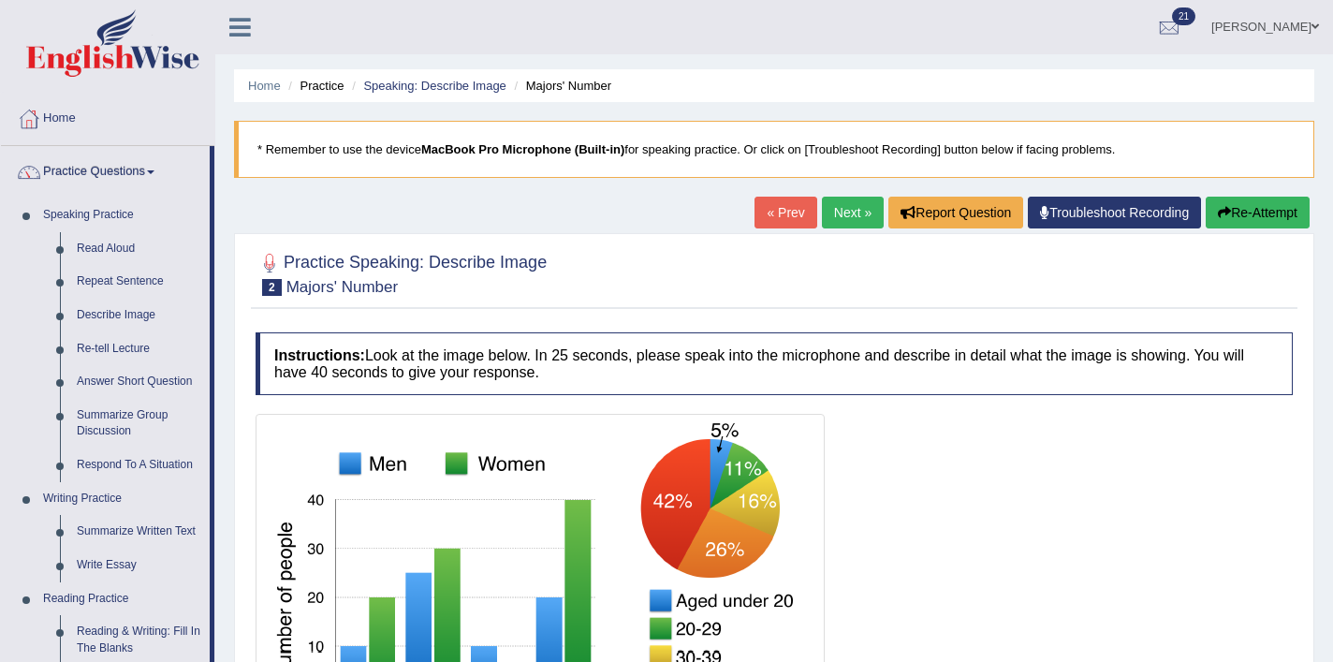
click at [826, 217] on link "Next »" at bounding box center [853, 213] width 62 height 32
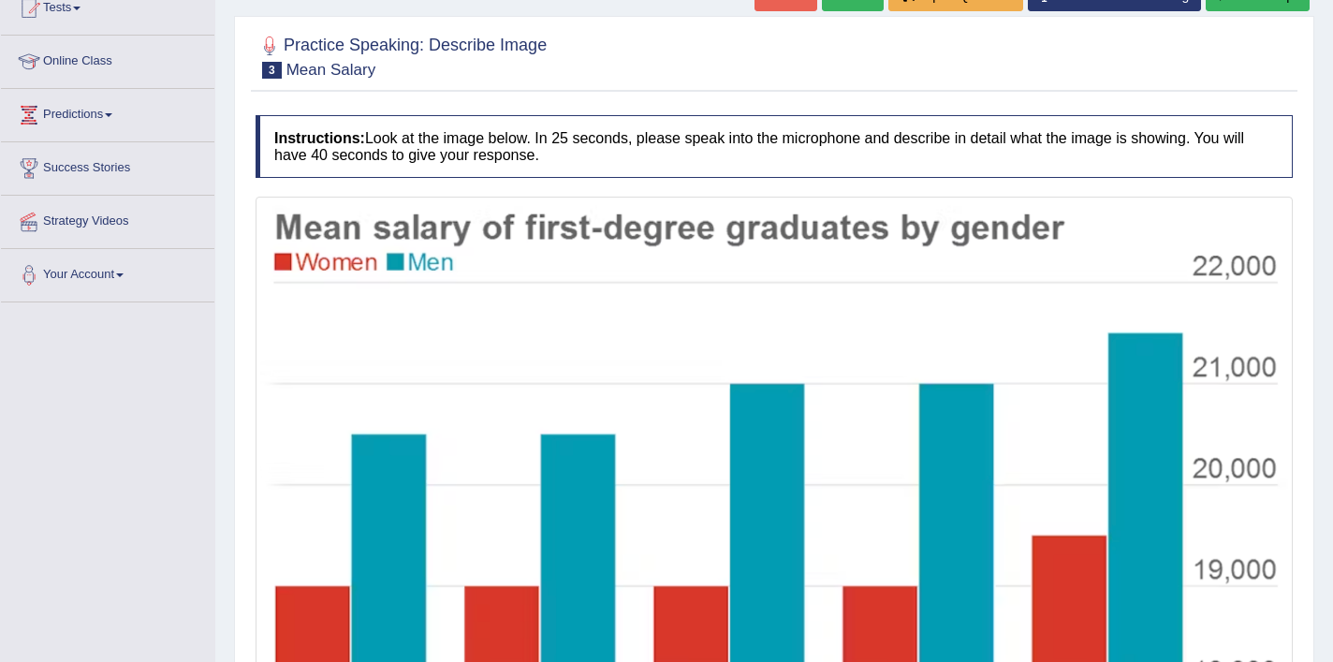
scroll to position [129, 0]
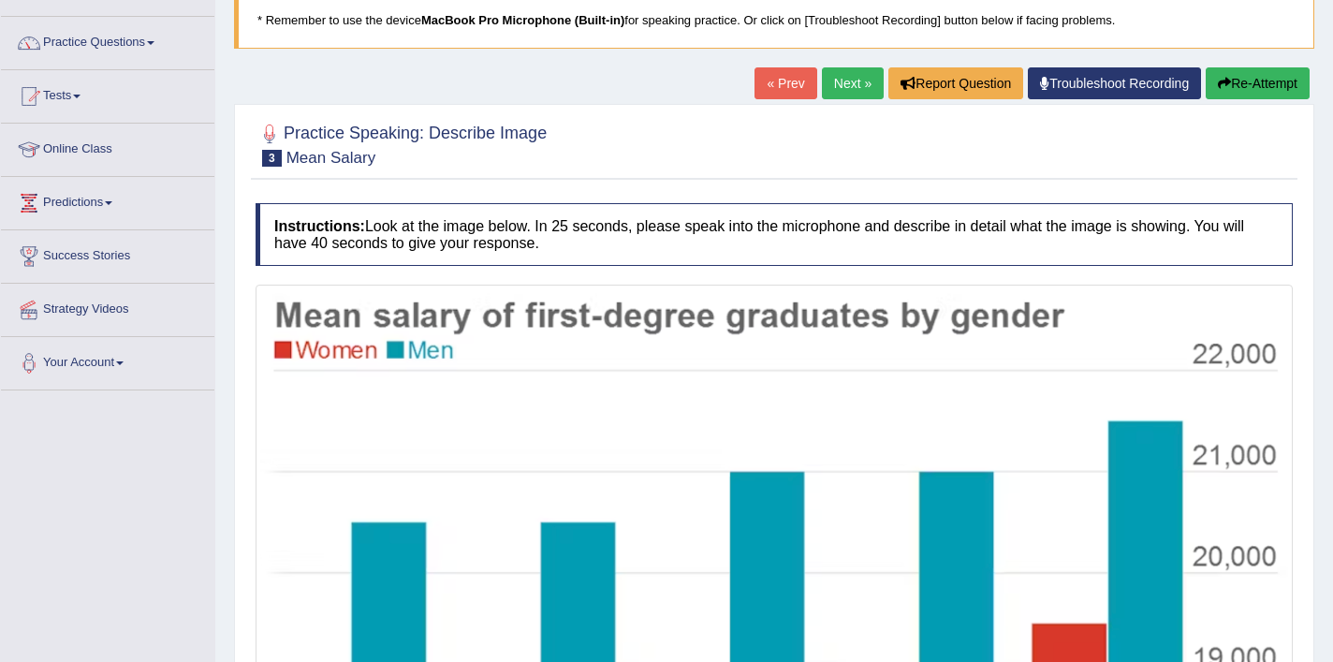
click at [565, 484] on img at bounding box center [774, 561] width 1028 height 544
click at [618, 265] on h4 "Instructions: Look at the image below. In 25 seconds, please speak into the mic…" at bounding box center [774, 234] width 1037 height 63
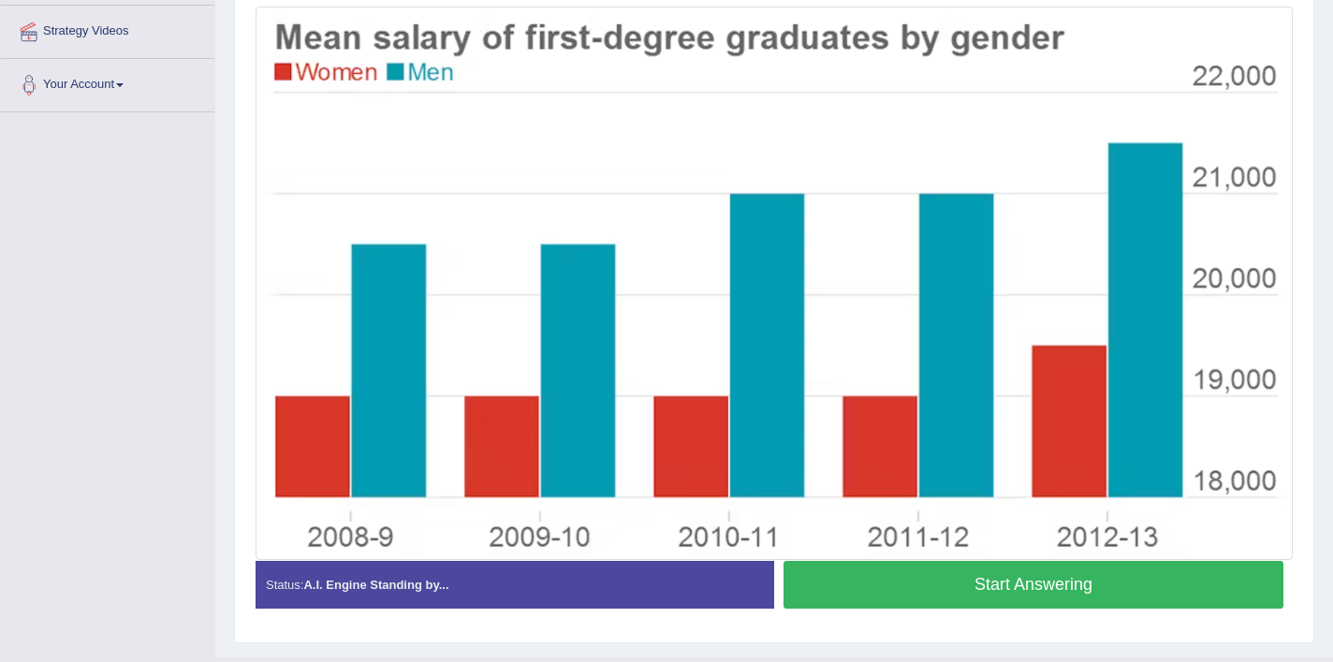
scroll to position [374, 0]
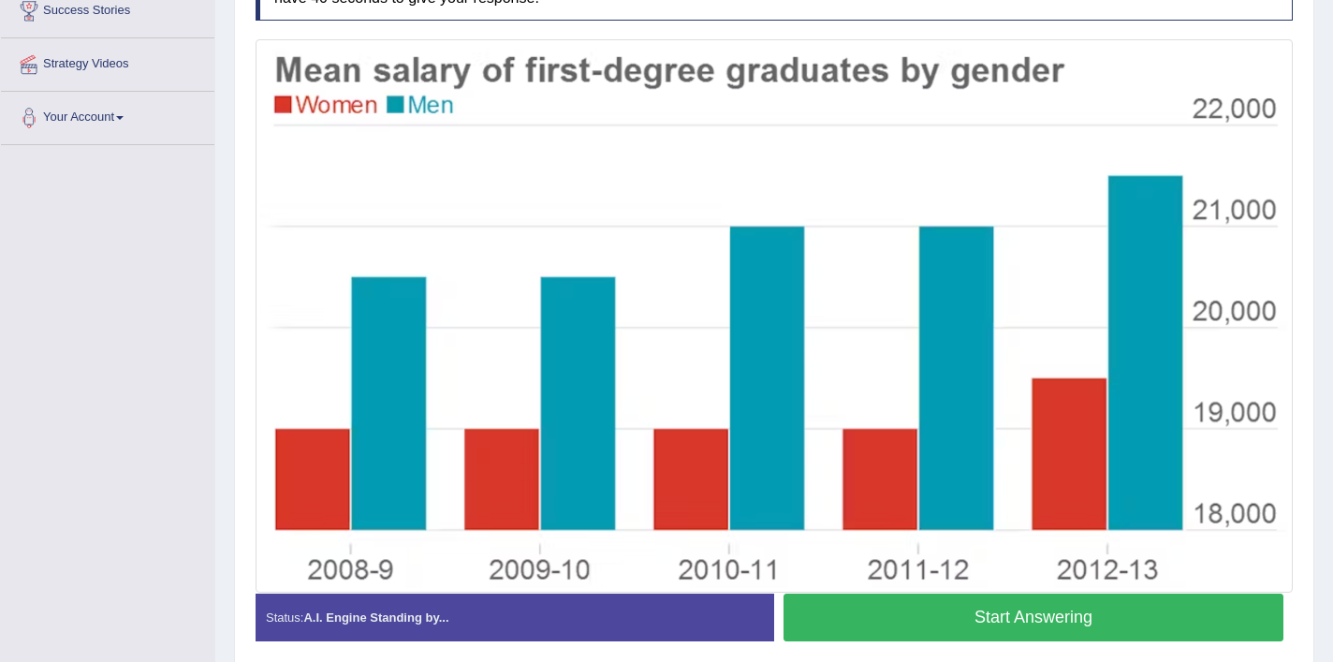
click at [990, 626] on button "Start Answering" at bounding box center [1033, 617] width 500 height 48
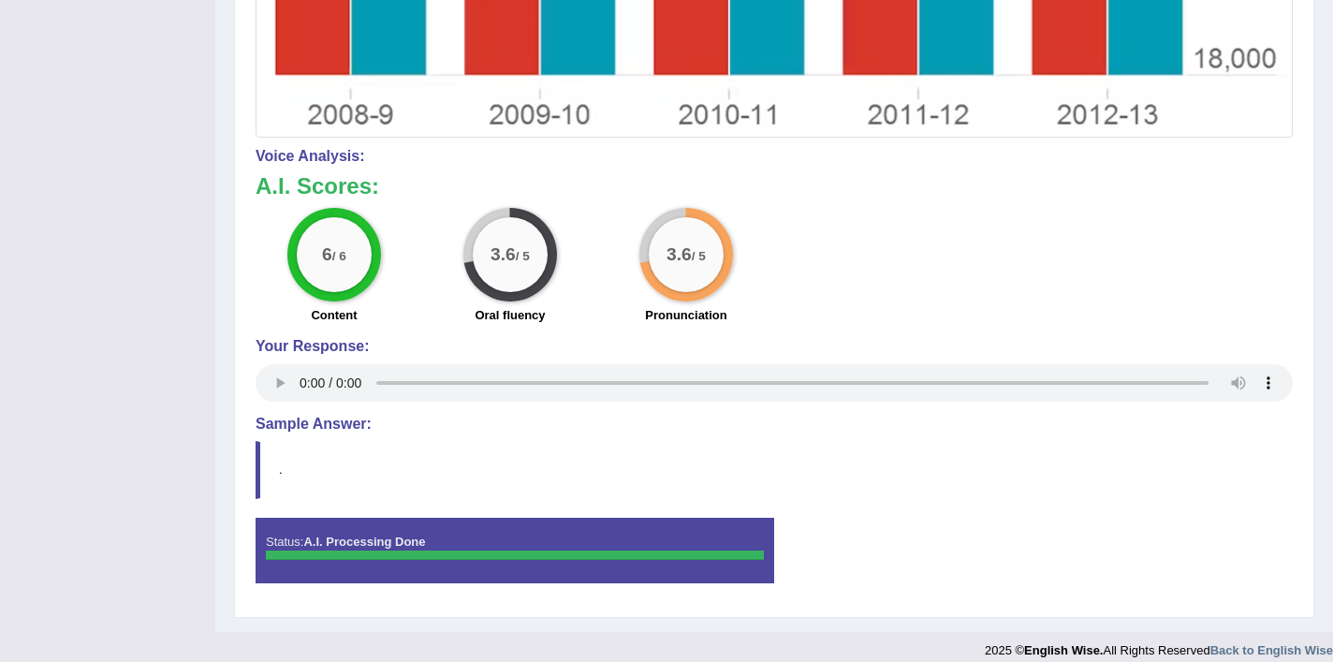
scroll to position [828, 0]
